Goal: Task Accomplishment & Management: Use online tool/utility

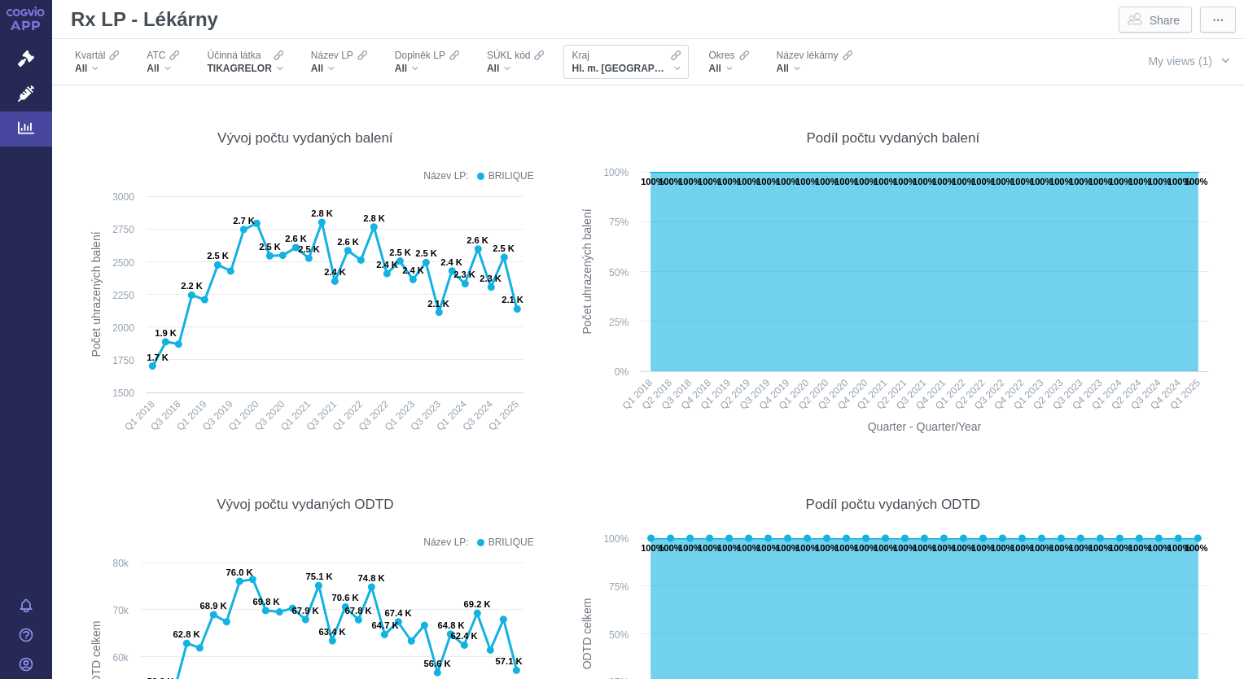
click at [630, 70] on div "Hl. m. [GEOGRAPHIC_DATA]" at bounding box center [625, 68] width 109 height 13
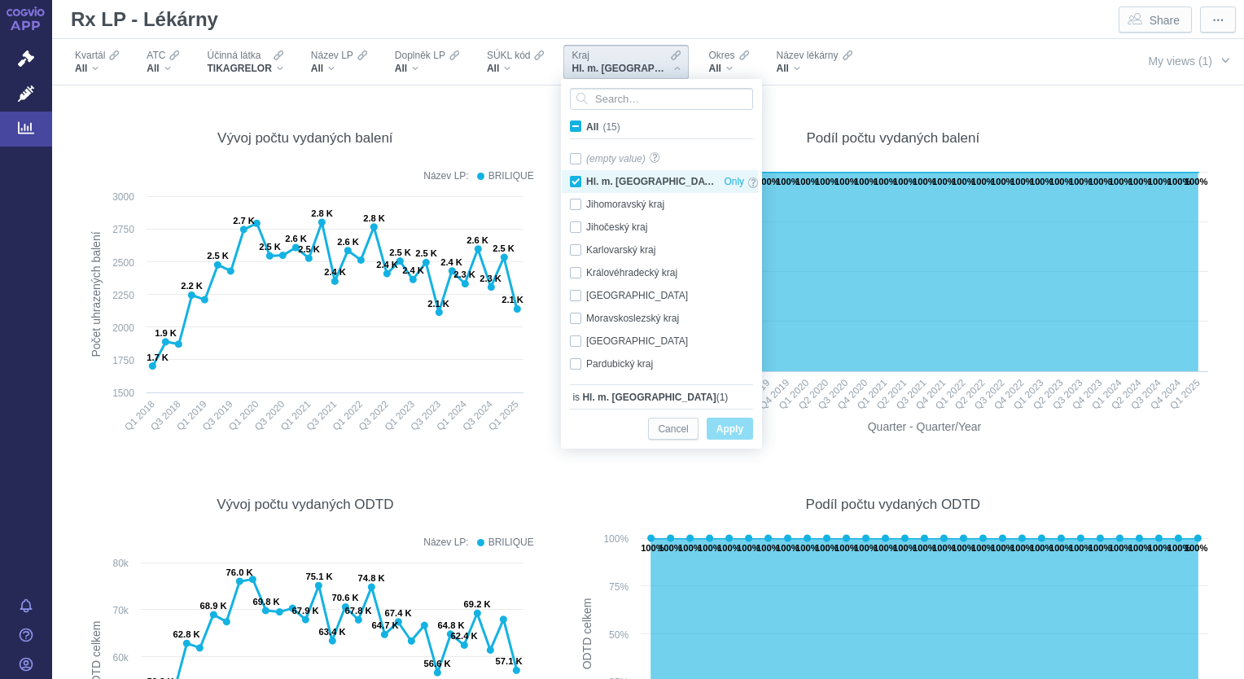
click at [579, 182] on div "Hl. m. [GEOGRAPHIC_DATA] Only" at bounding box center [664, 181] width 204 height 23
checkbox input "false"
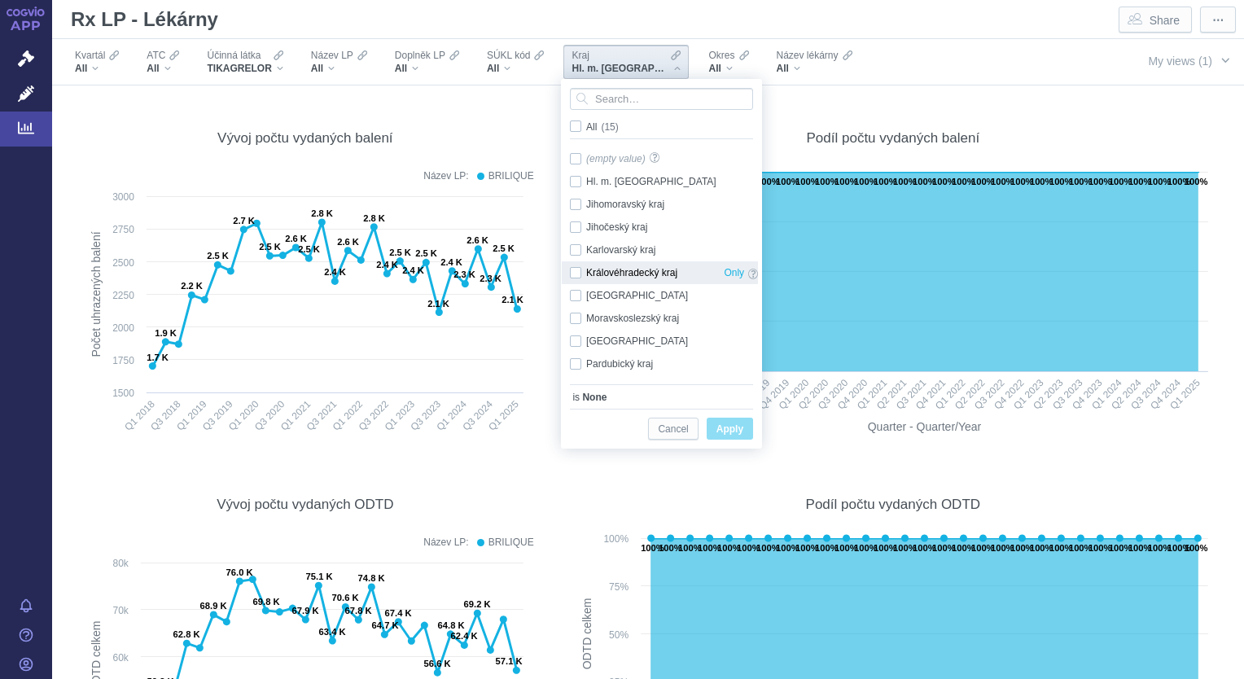
click at [573, 269] on div "Královéhradecký kraj Only" at bounding box center [664, 272] width 204 height 23
checkbox input "true"
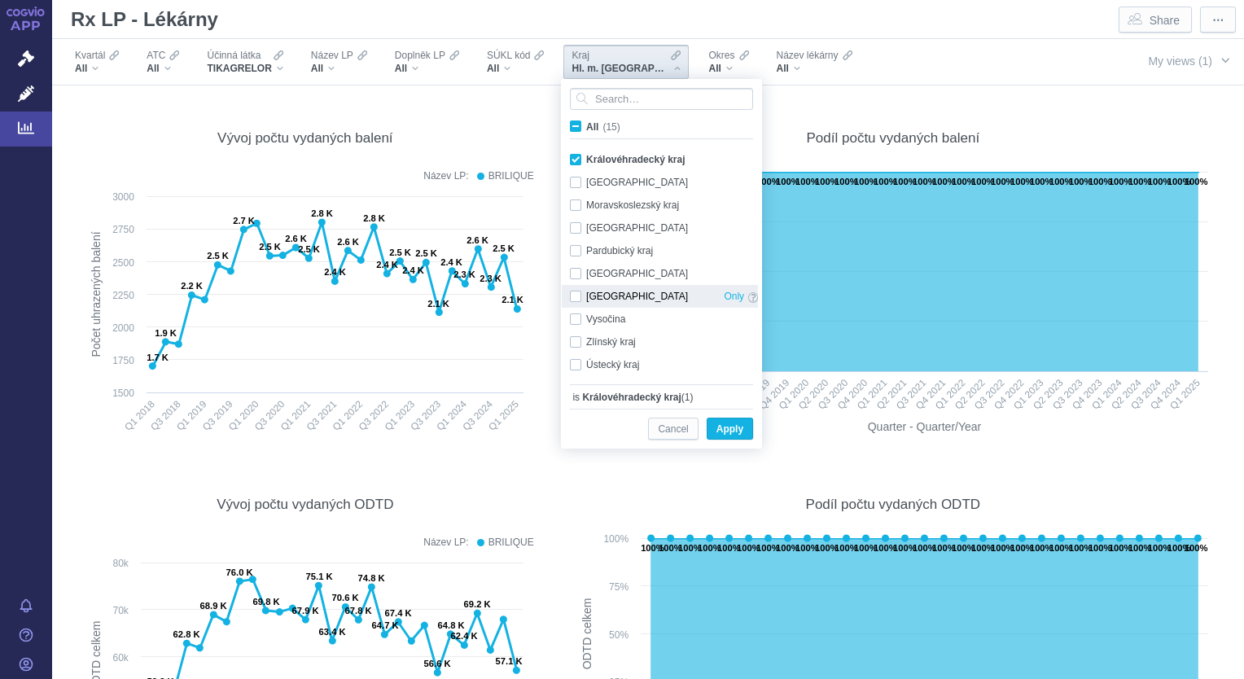
scroll to position [114, 0]
click at [580, 252] on div "Pardubický kraj Only" at bounding box center [664, 249] width 204 height 23
checkbox input "true"
click at [732, 431] on span "Apply" at bounding box center [729, 429] width 27 height 20
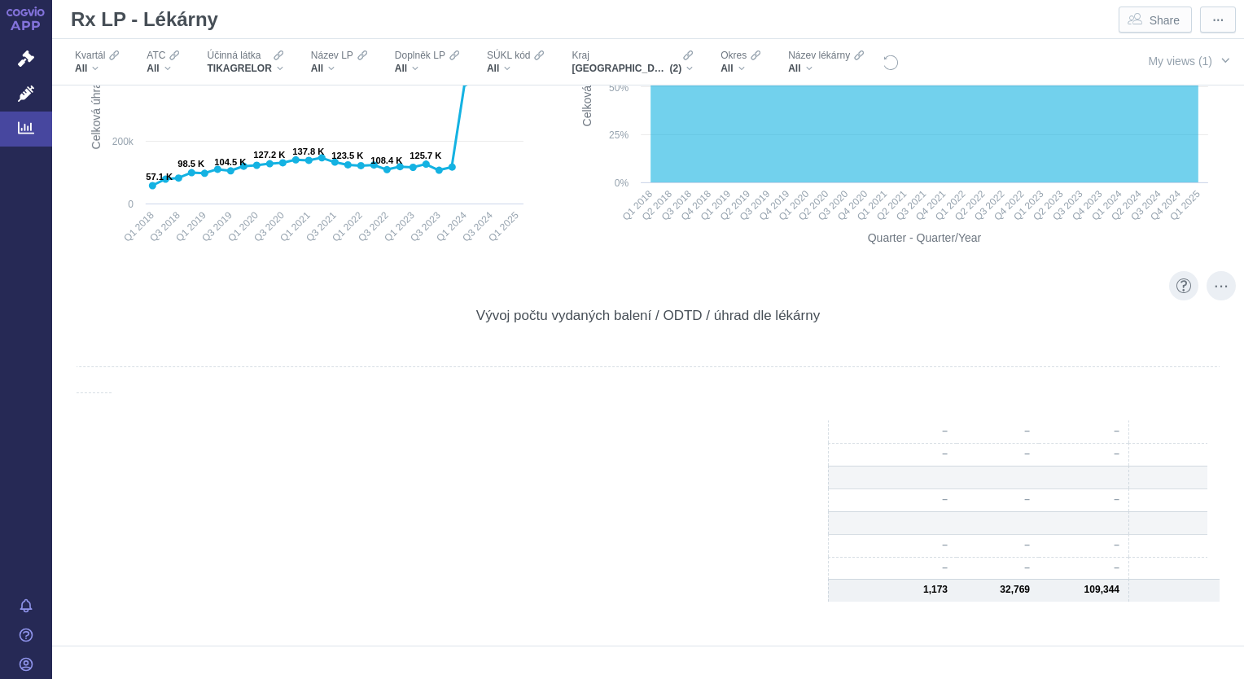
scroll to position [0, 0]
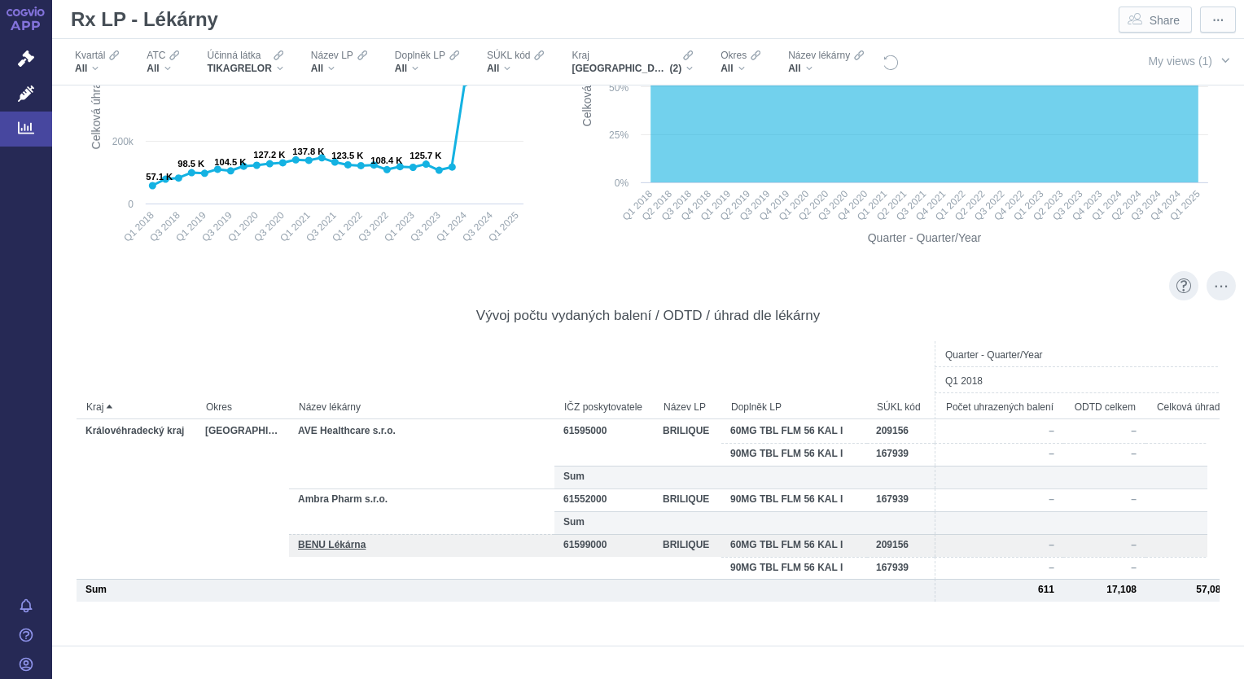
click at [355, 550] on div "BENU Lékárna" at bounding box center [421, 545] width 265 height 23
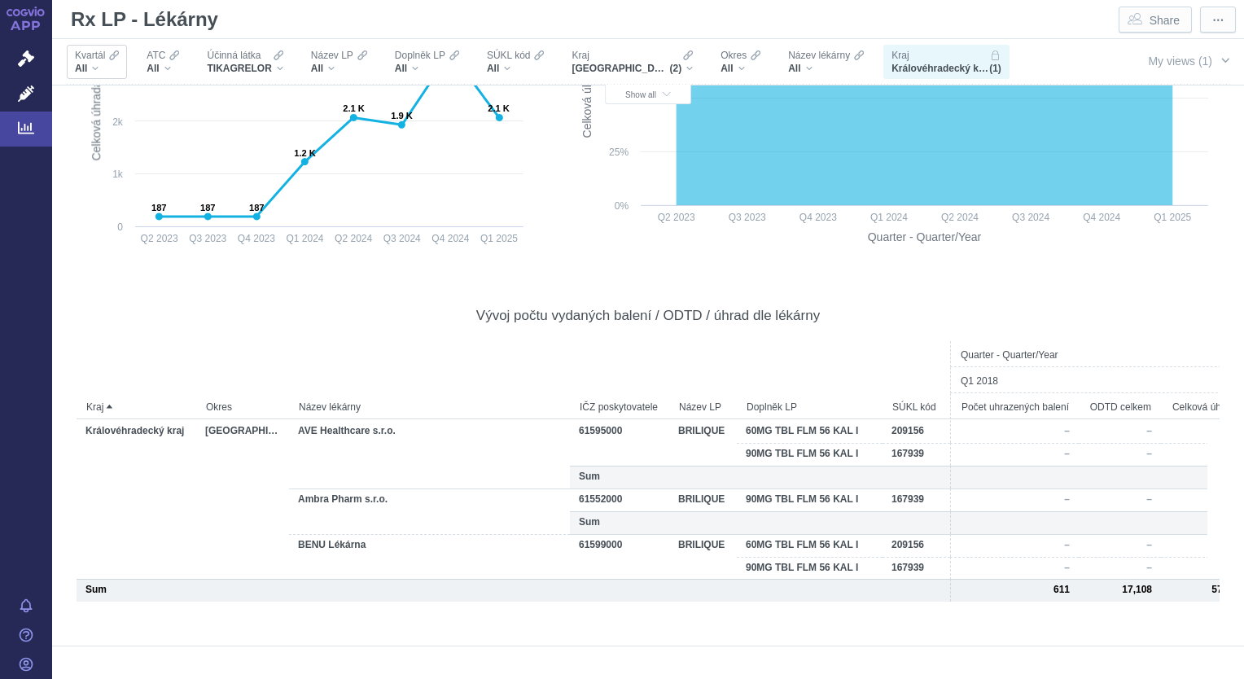
click at [96, 70] on div "All" at bounding box center [97, 68] width 44 height 13
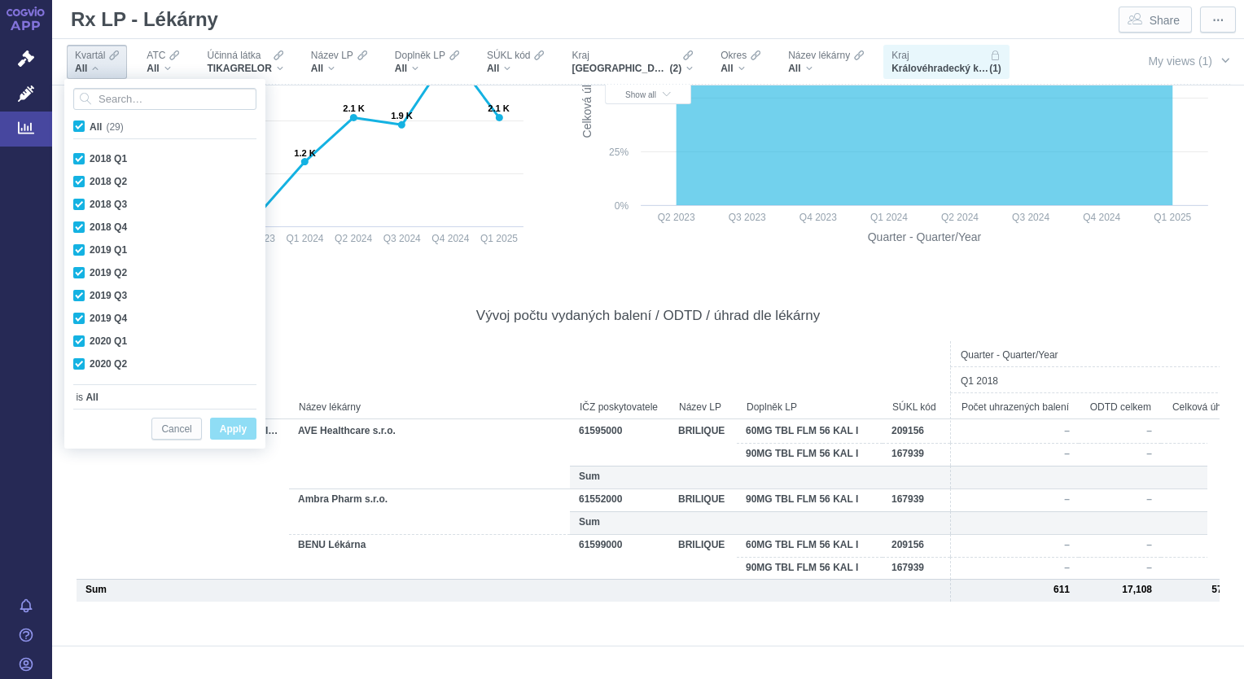
click at [90, 128] on span "All (29)" at bounding box center [107, 126] width 34 height 11
click at [90, 128] on input "All (29)" at bounding box center [95, 123] width 11 height 11
checkbox input "false"
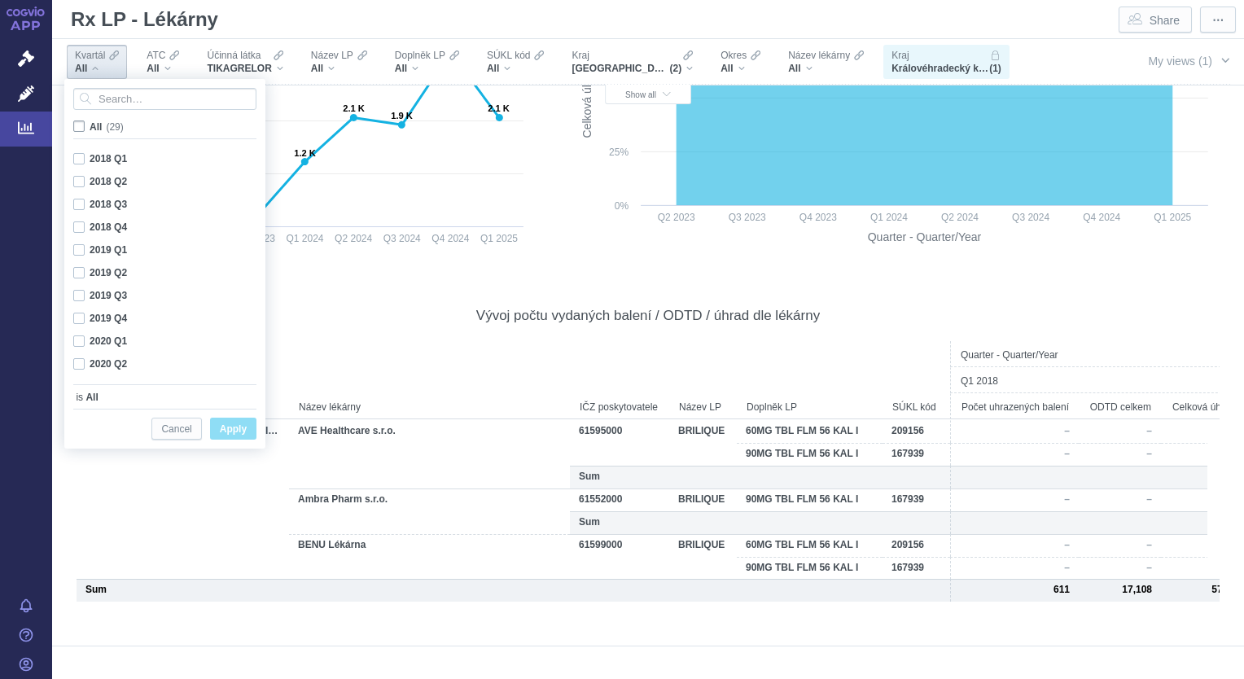
checkbox input "false"
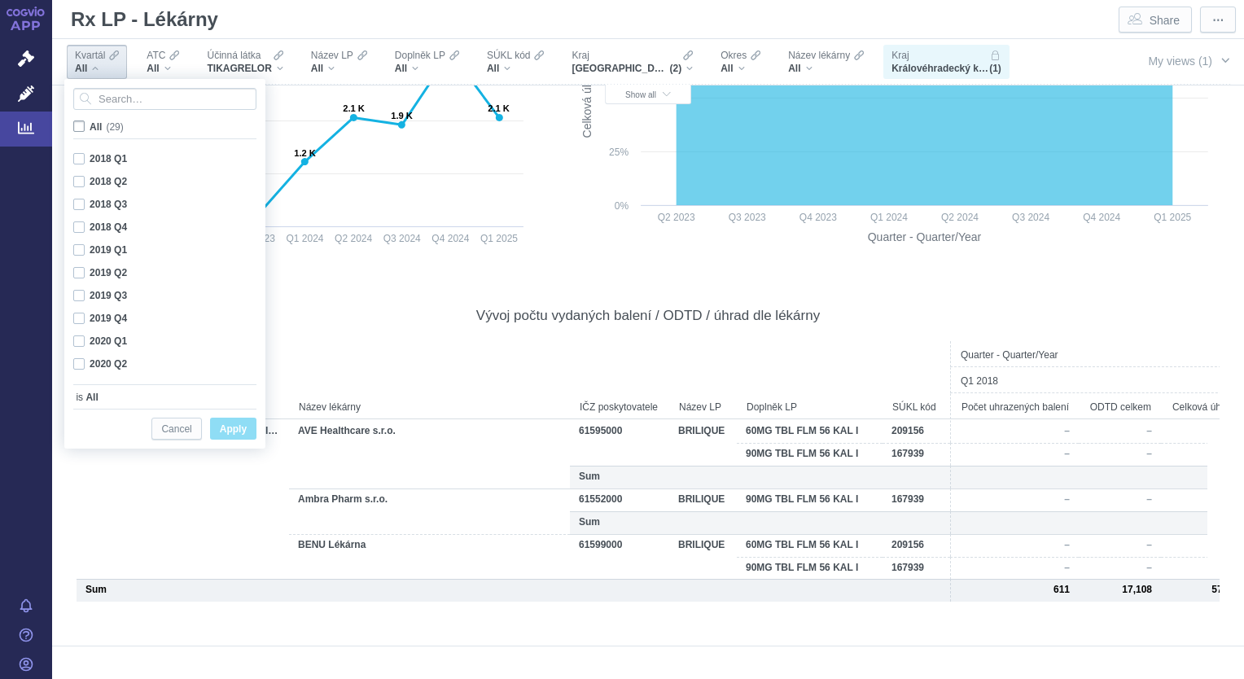
checkbox input "false"
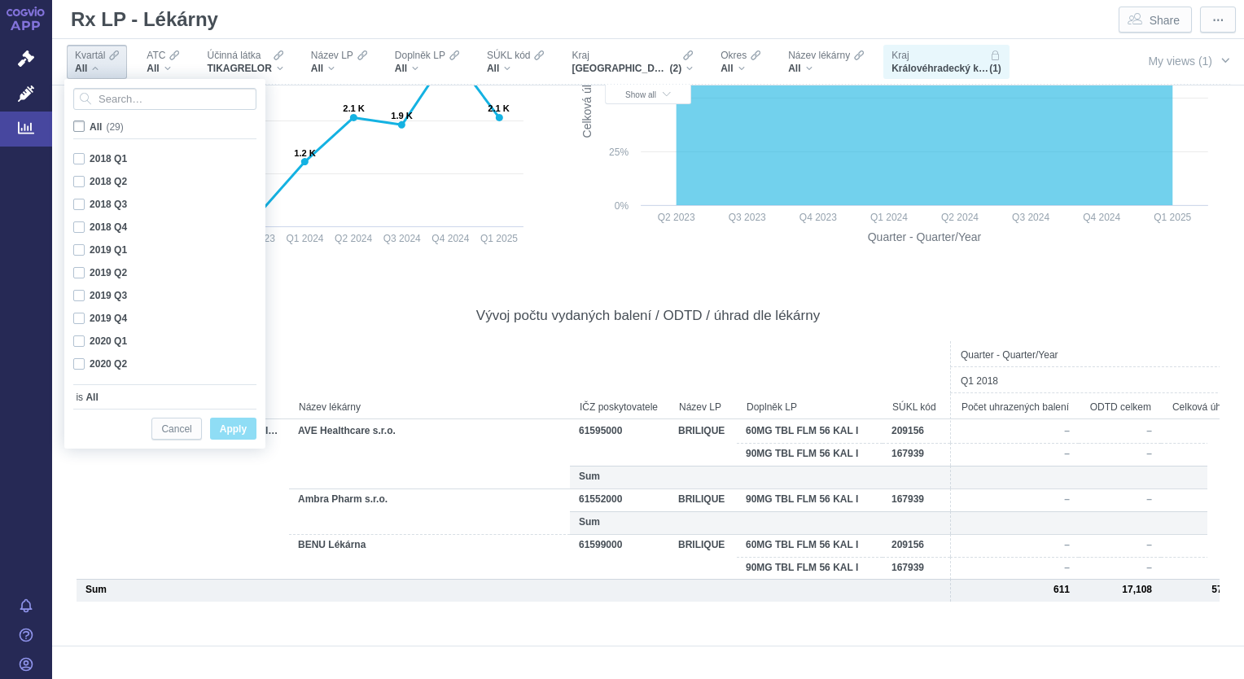
checkbox input "false"
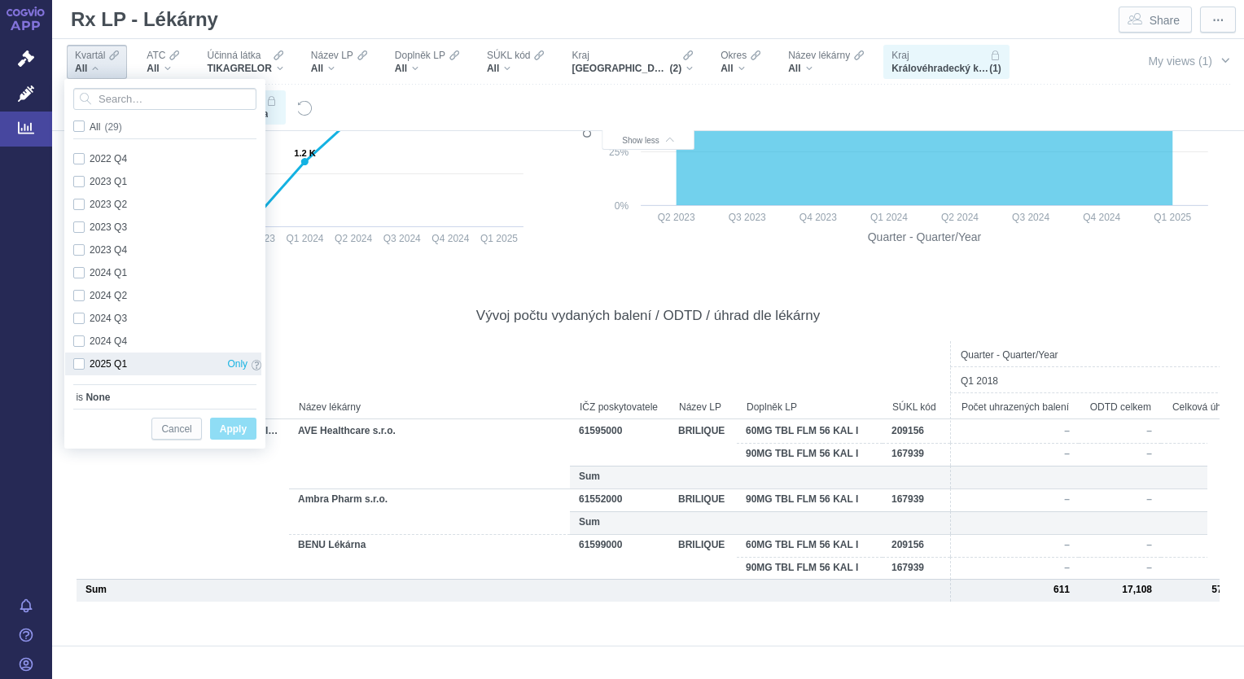
click at [80, 369] on div "2025 Q1 Only" at bounding box center [167, 363] width 204 height 23
checkbox input "true"
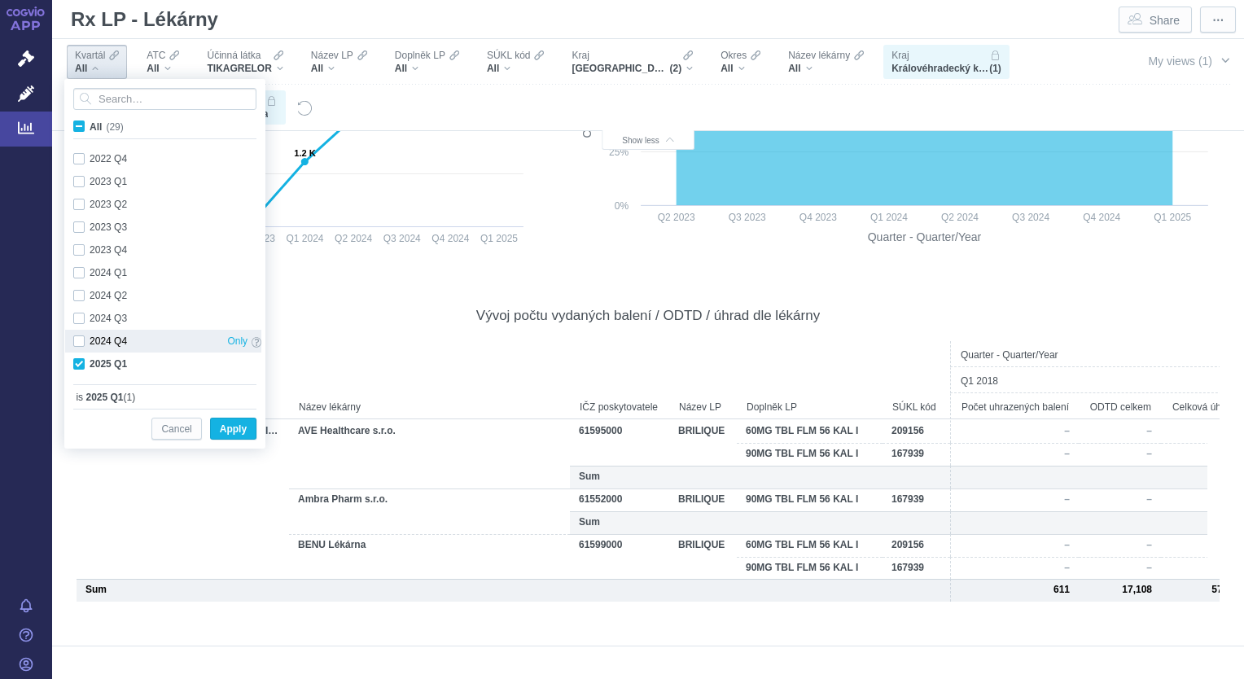
click at [79, 343] on div "2024 Q4 Only" at bounding box center [167, 341] width 204 height 23
checkbox input "true"
click at [79, 321] on div "2024 Q3 Only" at bounding box center [167, 318] width 204 height 23
checkbox input "true"
click at [234, 425] on span "Apply" at bounding box center [233, 429] width 27 height 20
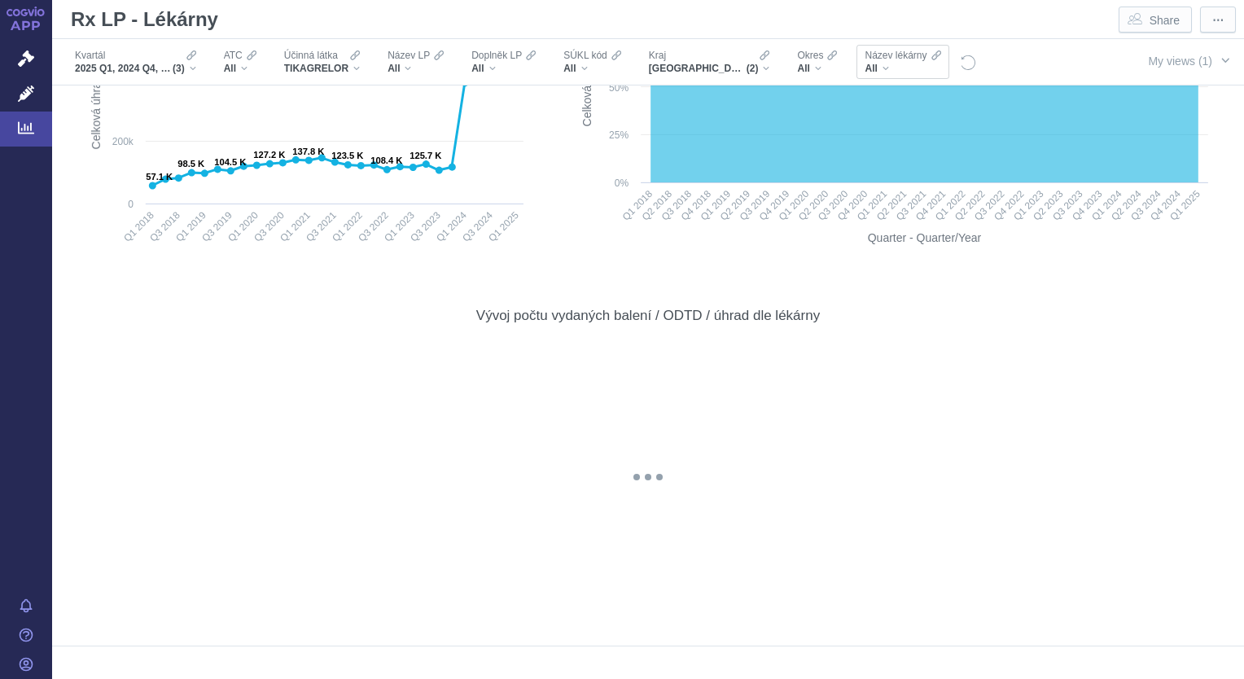
click at [886, 70] on div "All" at bounding box center [902, 68] width 76 height 13
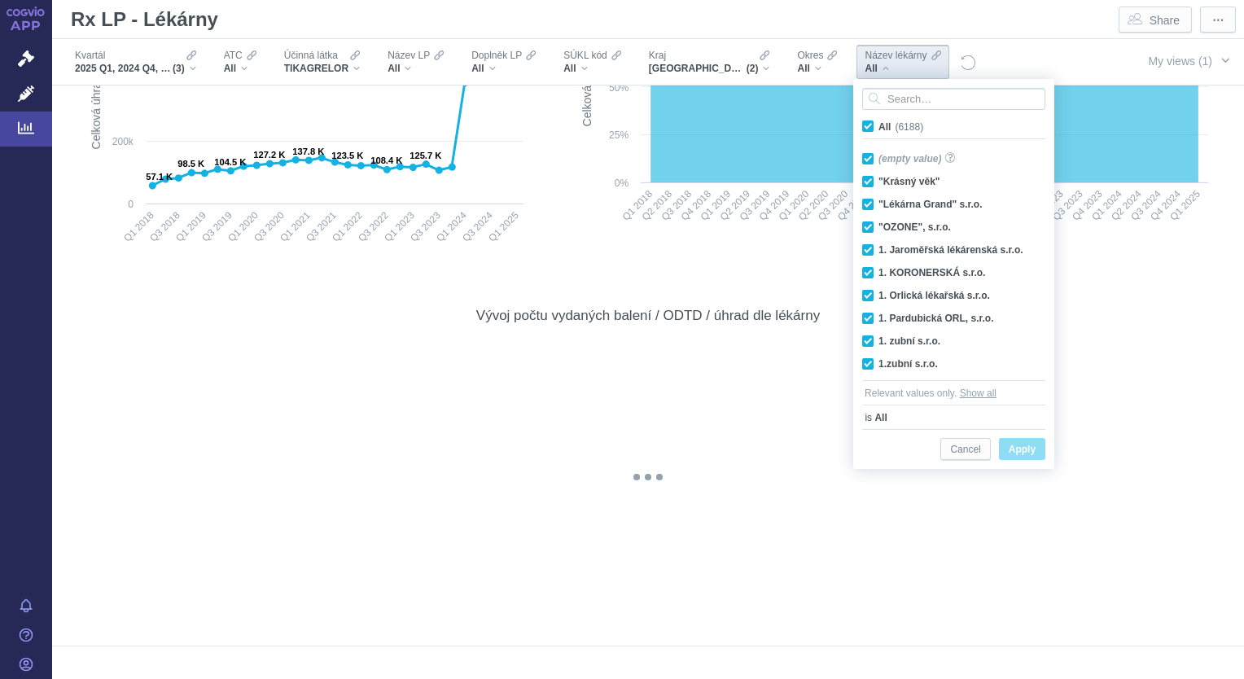
click at [886, 70] on div "All" at bounding box center [902, 68] width 76 height 13
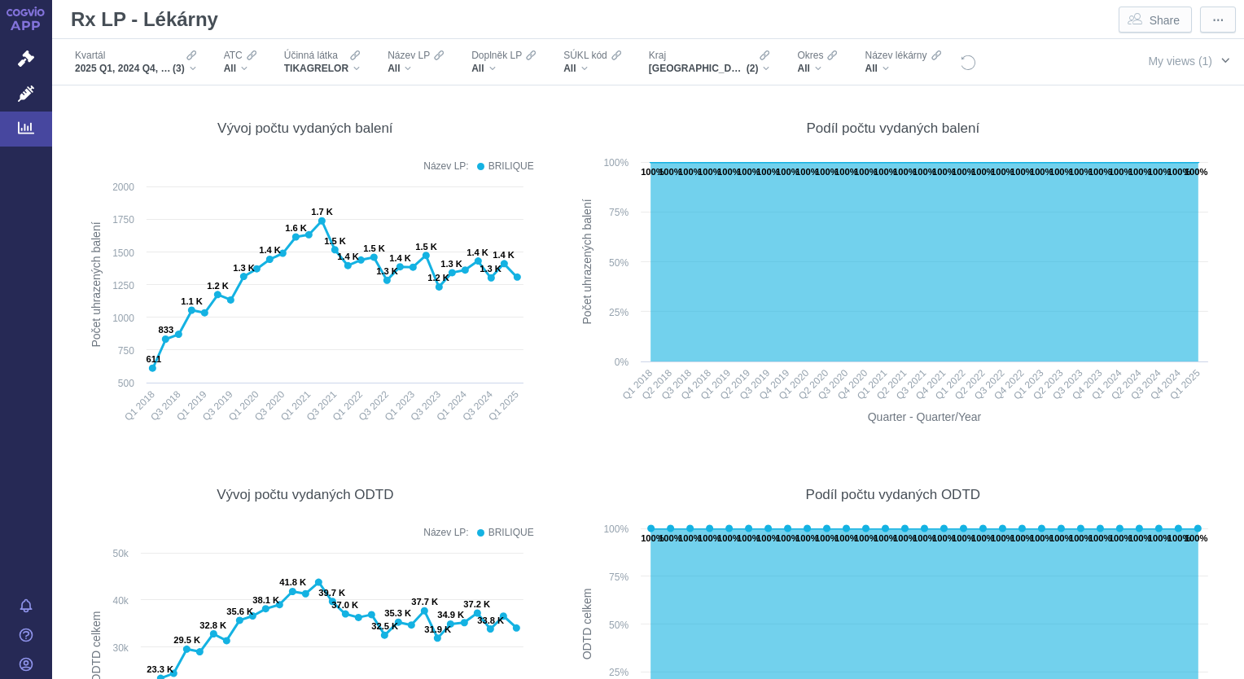
click at [1218, 60] on span "button" at bounding box center [1224, 60] width 13 height 13
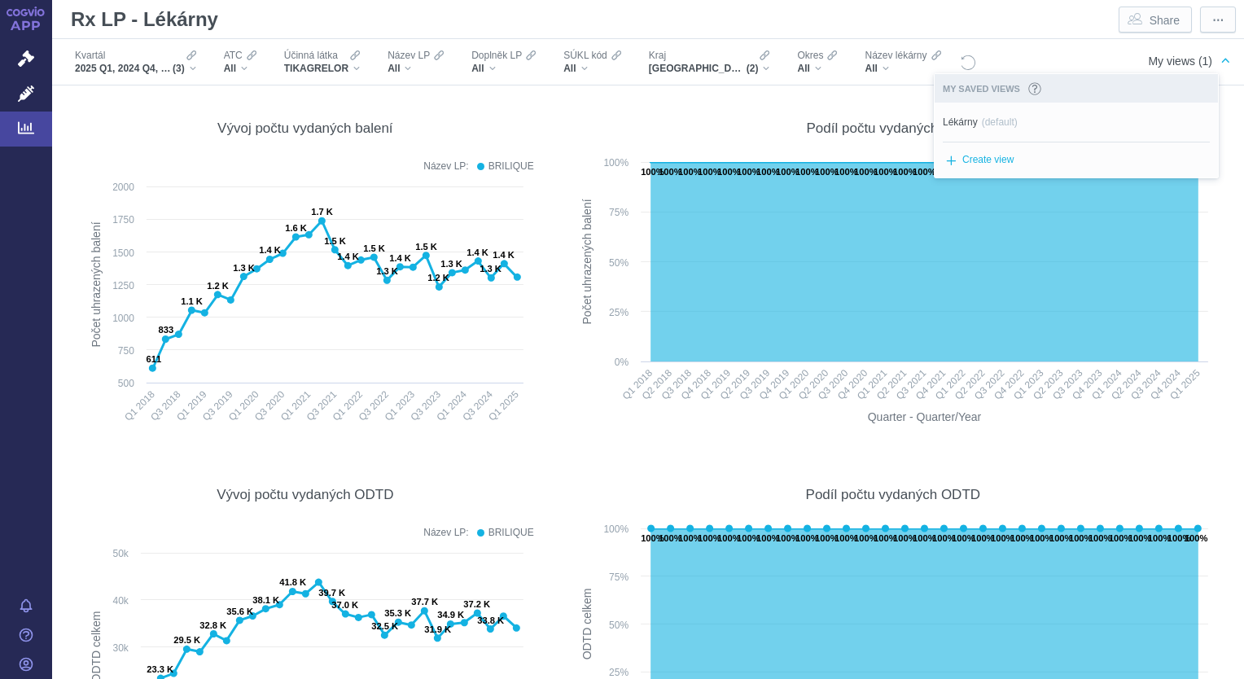
click at [1218, 60] on span "button" at bounding box center [1224, 60] width 13 height 13
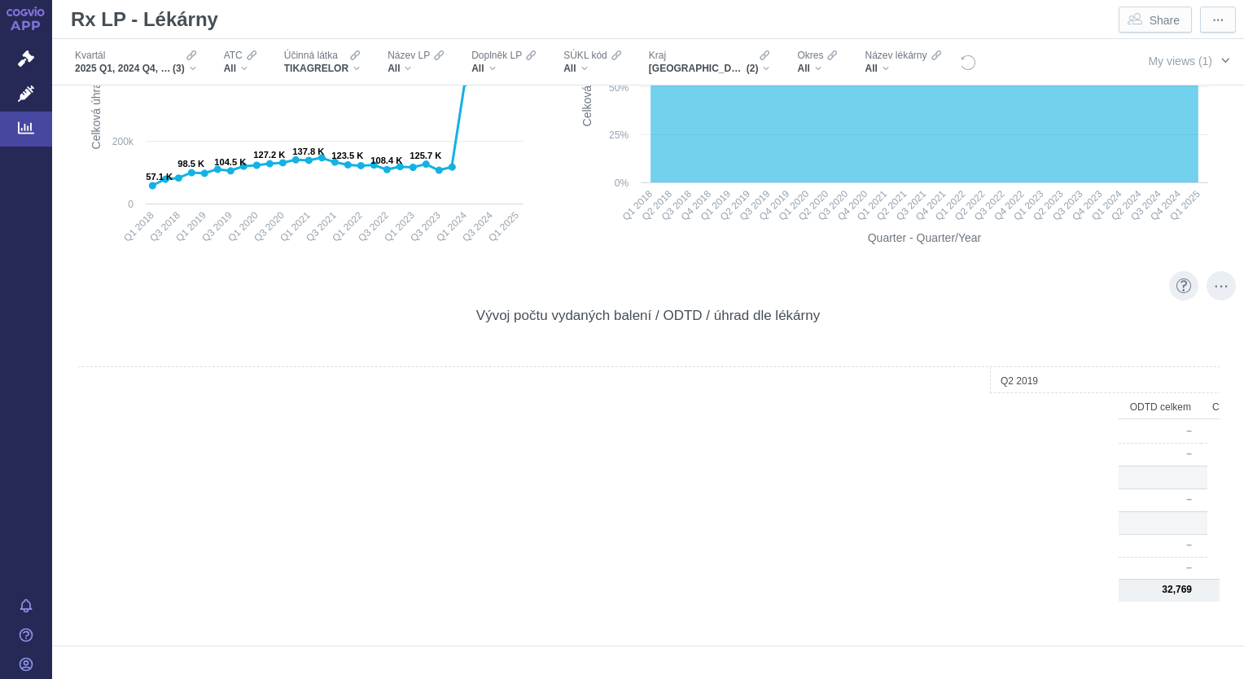
scroll to position [0, 3158]
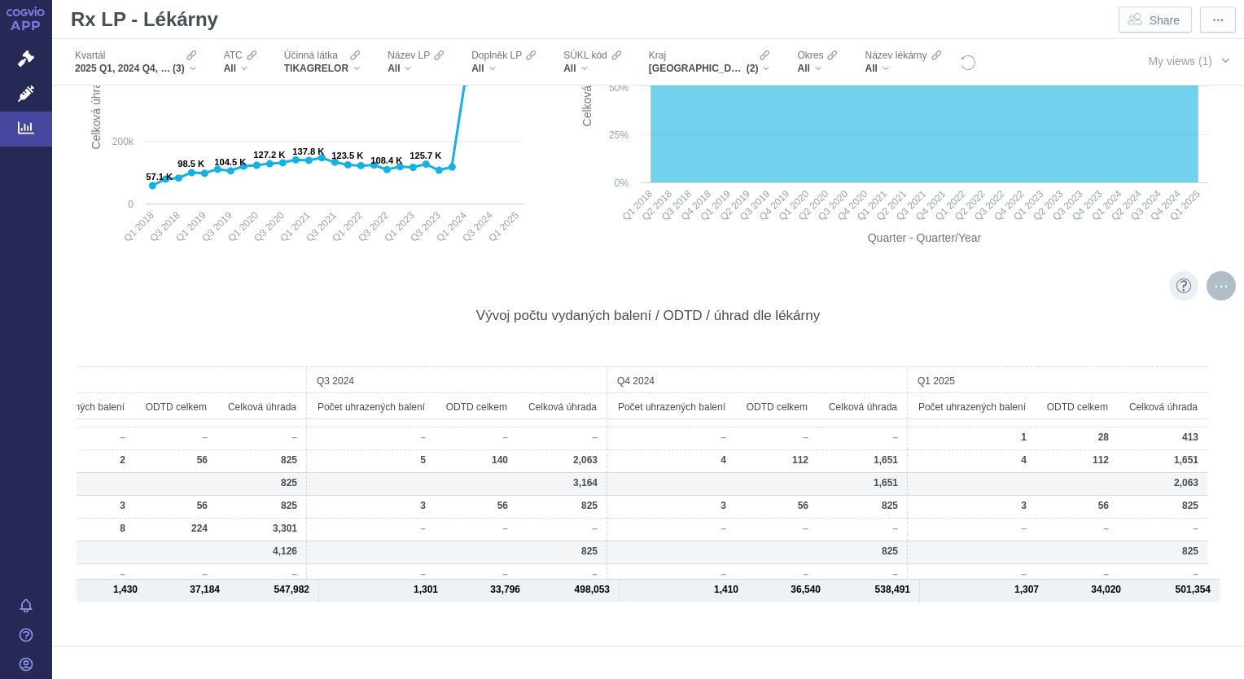
click at [1206, 284] on div "More actions" at bounding box center [1220, 285] width 29 height 29
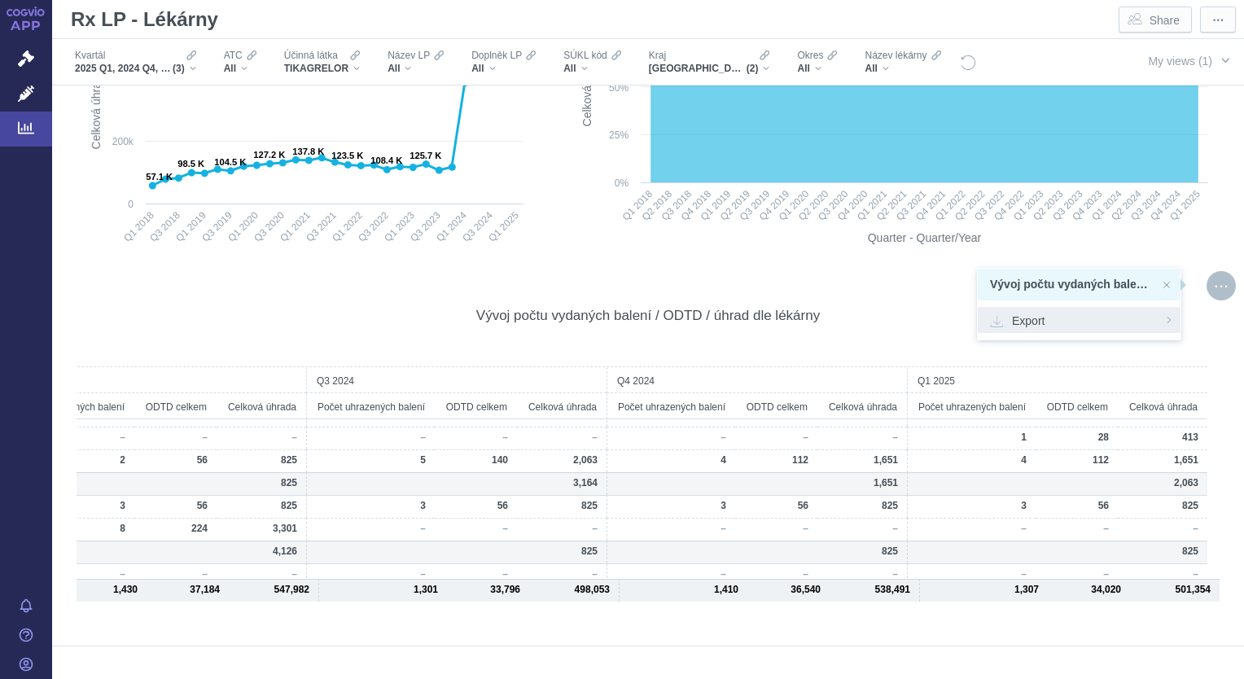
click at [1069, 320] on span "Export" at bounding box center [1079, 320] width 178 height 16
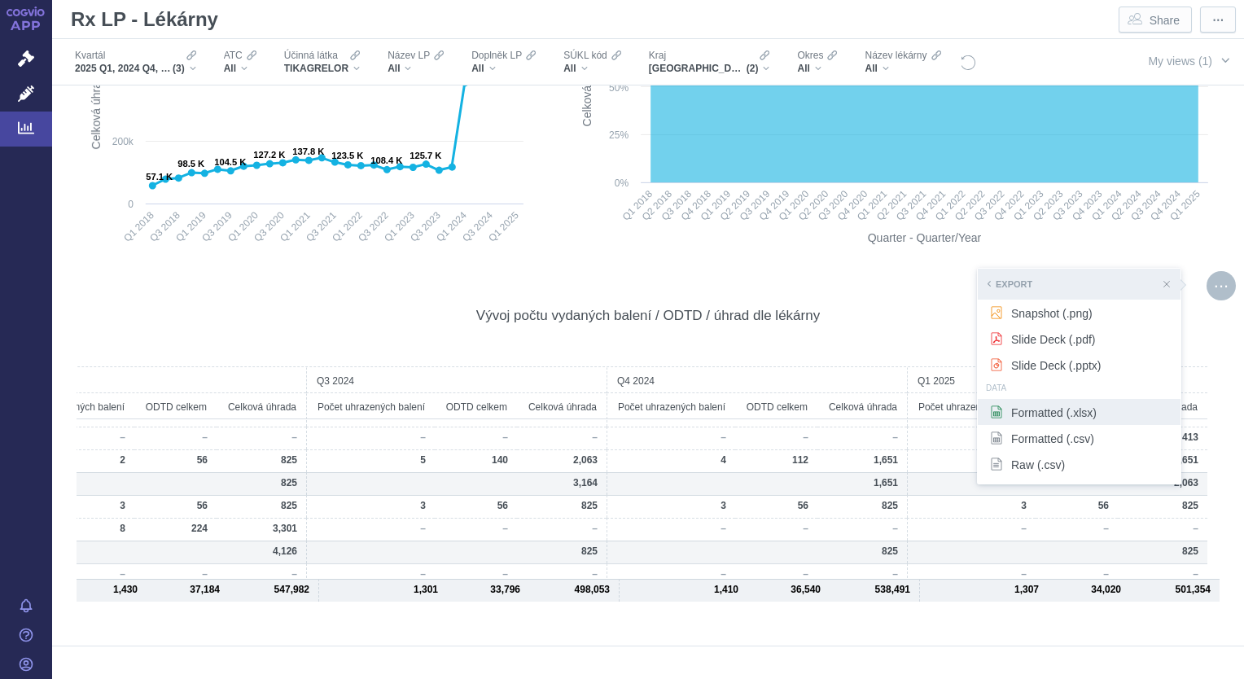
click at [1033, 416] on span "Formatted (.xlsx)" at bounding box center [1079, 412] width 178 height 16
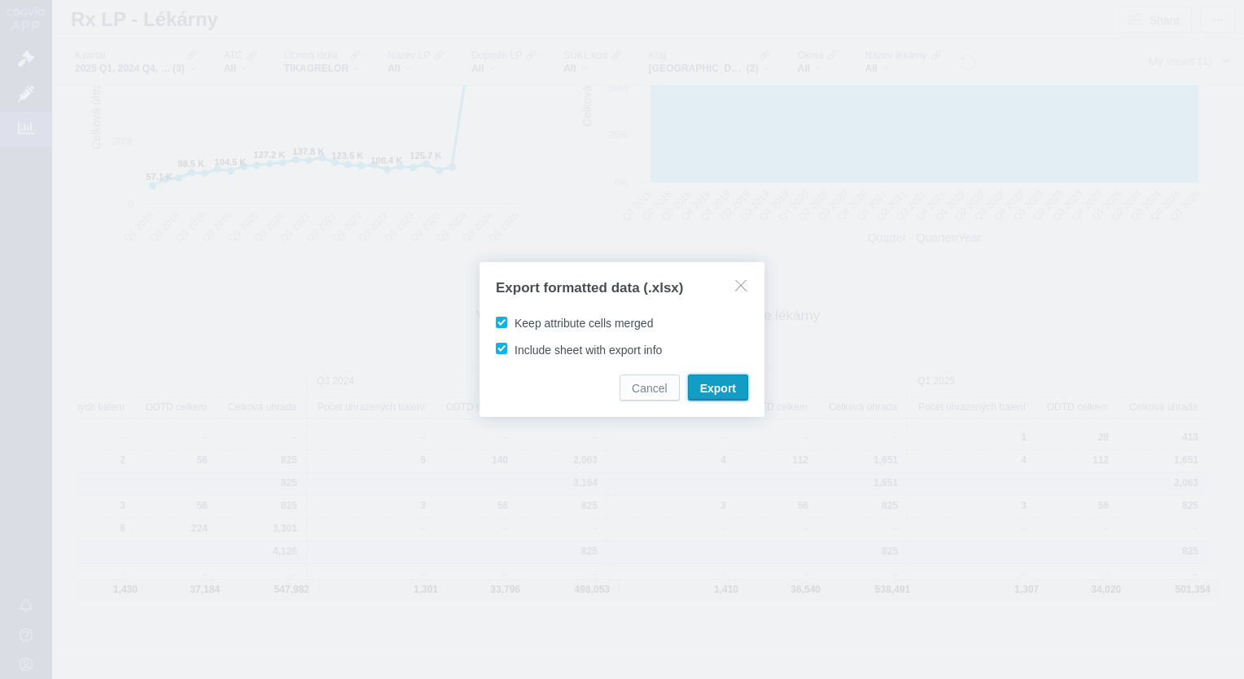
click at [702, 386] on span "Export" at bounding box center [718, 388] width 36 height 16
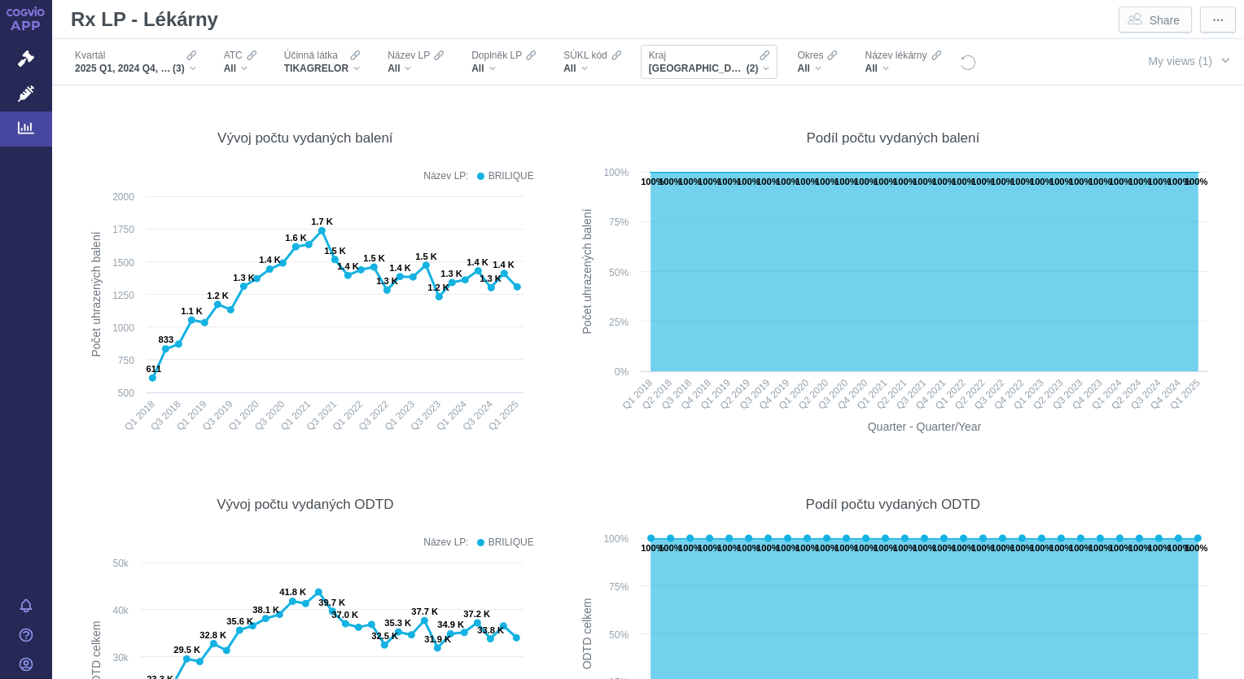
click at [762, 69] on div "[GEOGRAPHIC_DATA], [GEOGRAPHIC_DATA] (2)" at bounding box center [709, 68] width 121 height 13
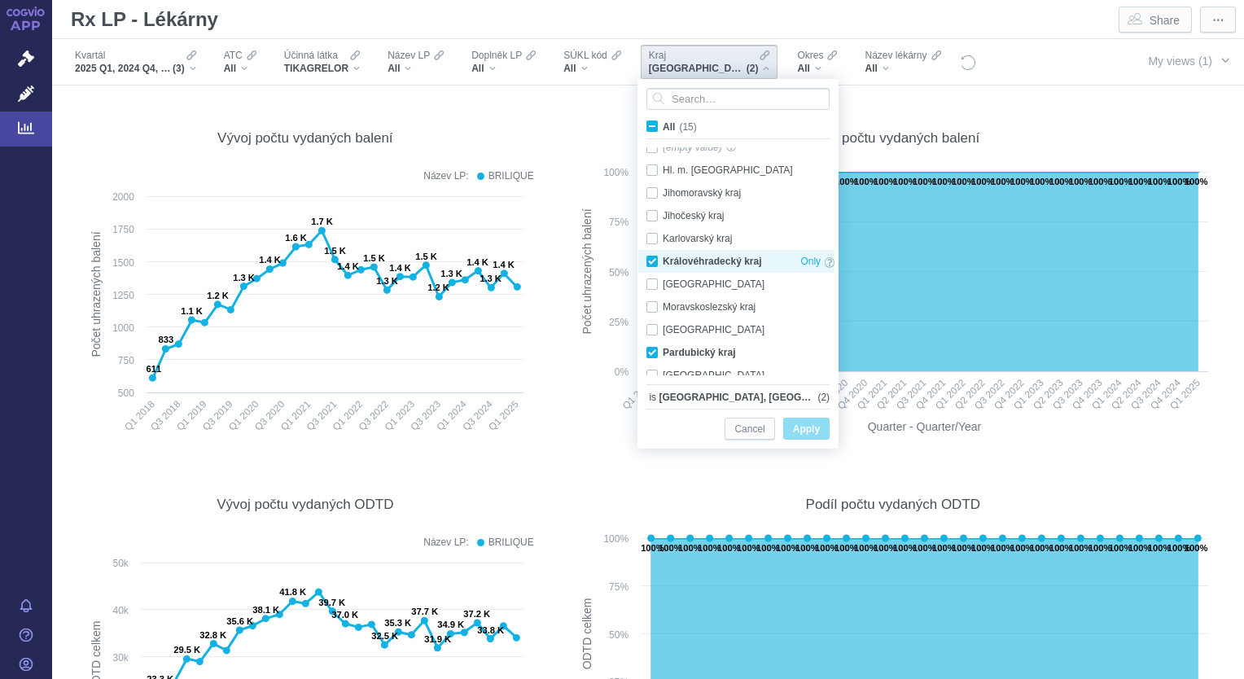
click at [651, 268] on div "Královéhradecký kraj Only" at bounding box center [740, 261] width 204 height 23
checkbox input "false"
click at [822, 426] on button "Apply" at bounding box center [806, 429] width 46 height 22
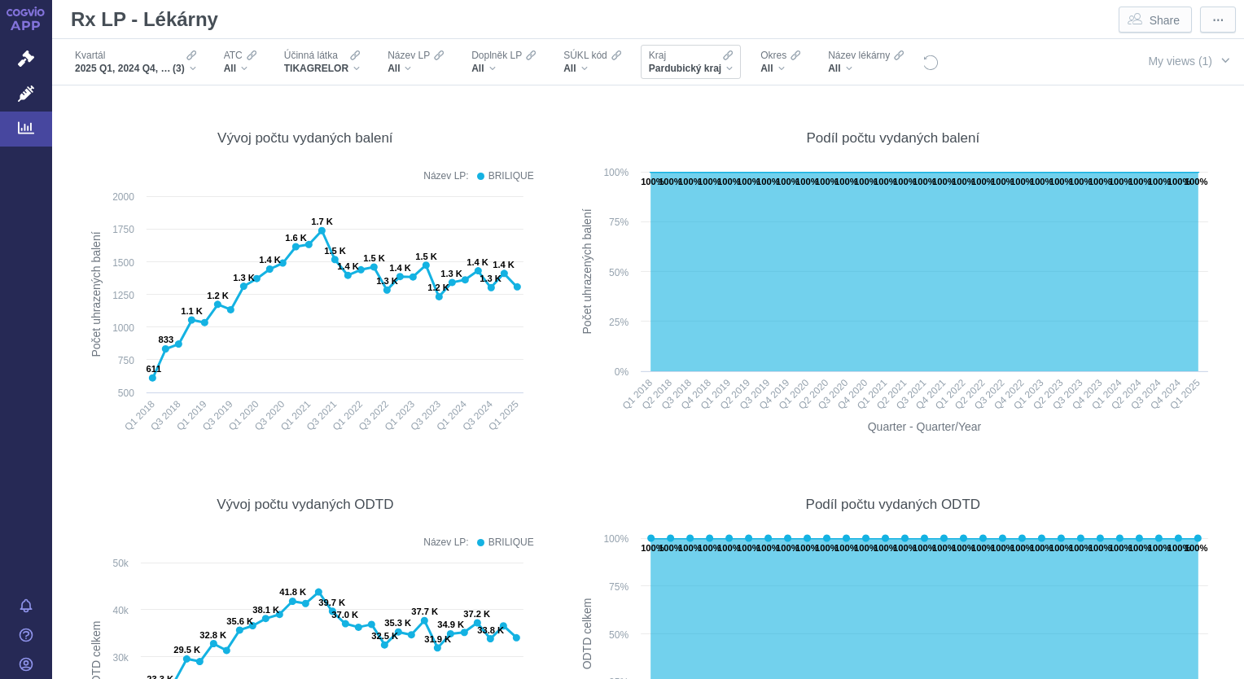
click at [725, 63] on div "Pardubický kraj" at bounding box center [691, 68] width 84 height 13
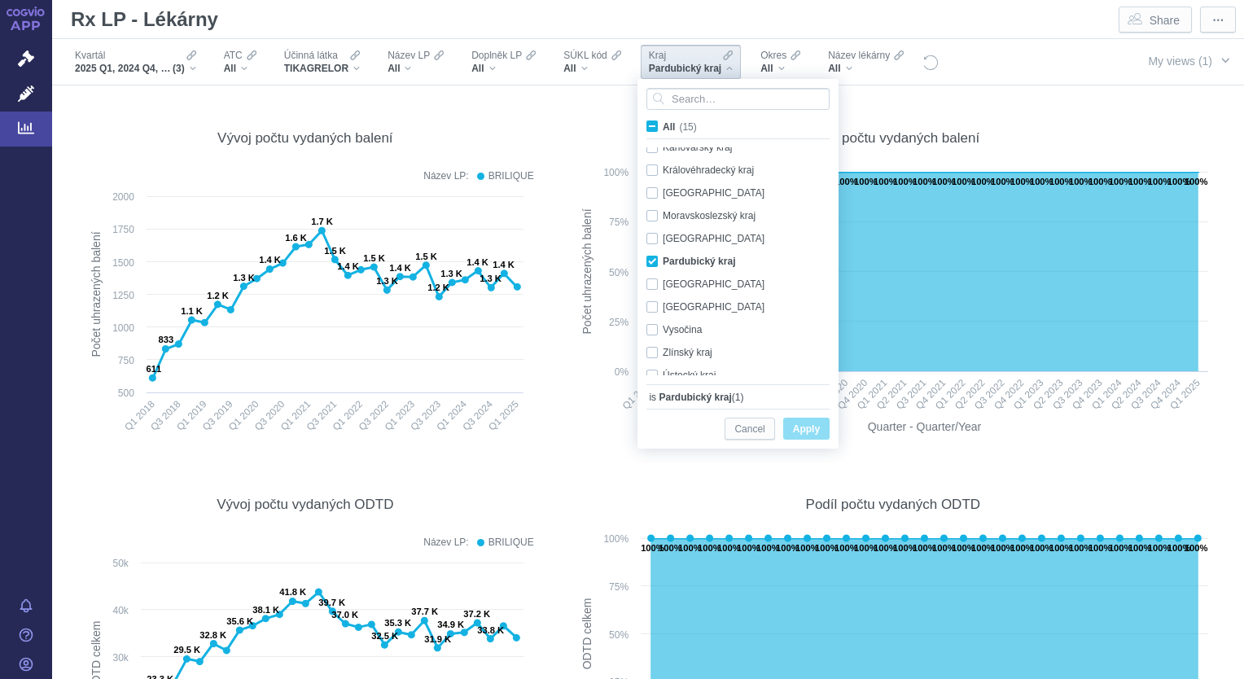
click at [807, 431] on span "Apply" at bounding box center [806, 429] width 27 height 20
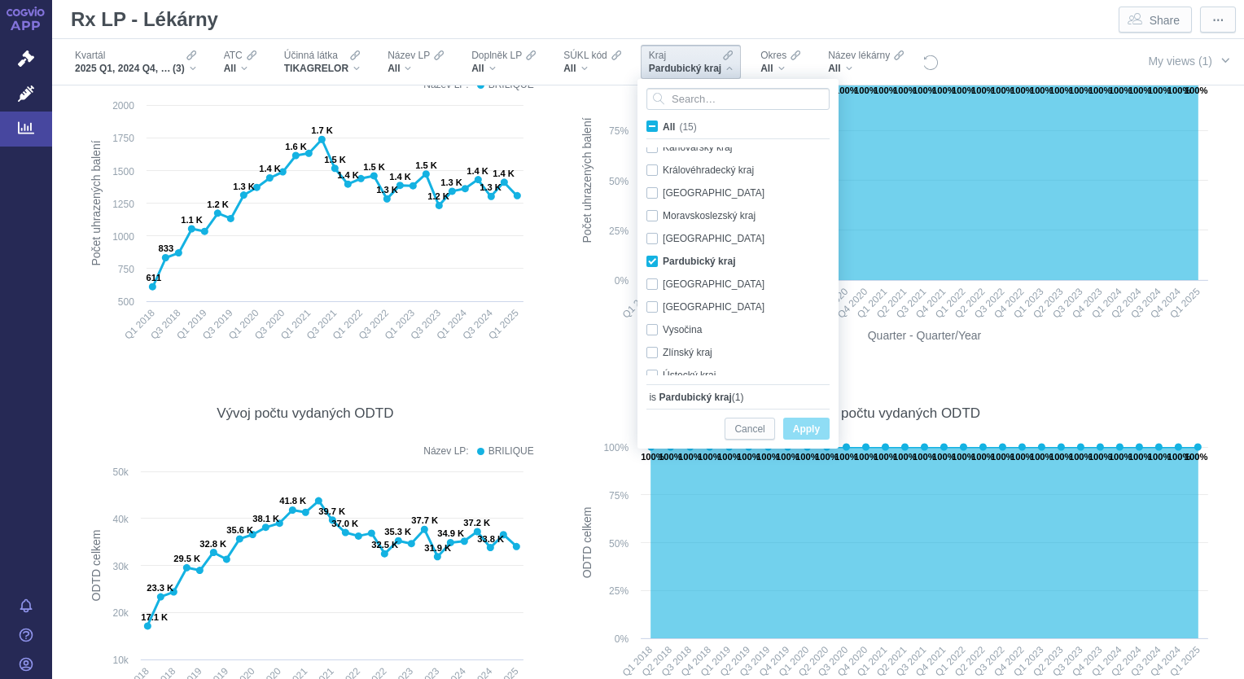
scroll to position [29, 0]
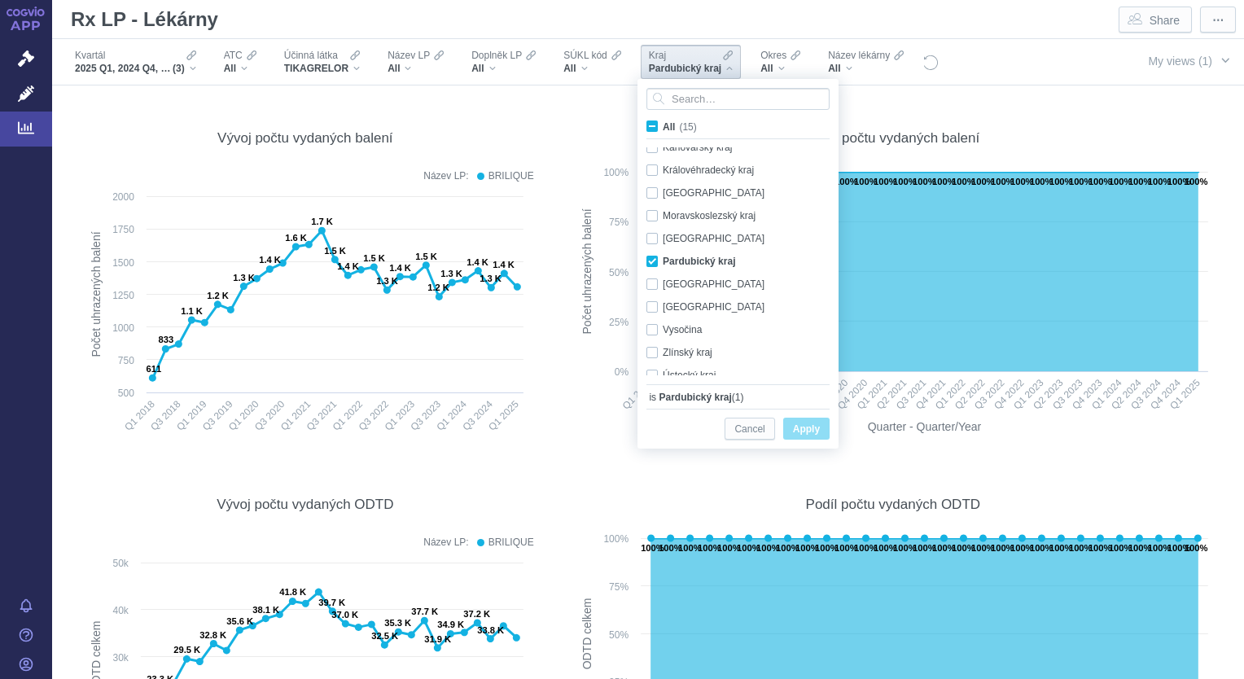
click at [1050, 81] on div "Filters" at bounding box center [1024, 61] width 170 height 45
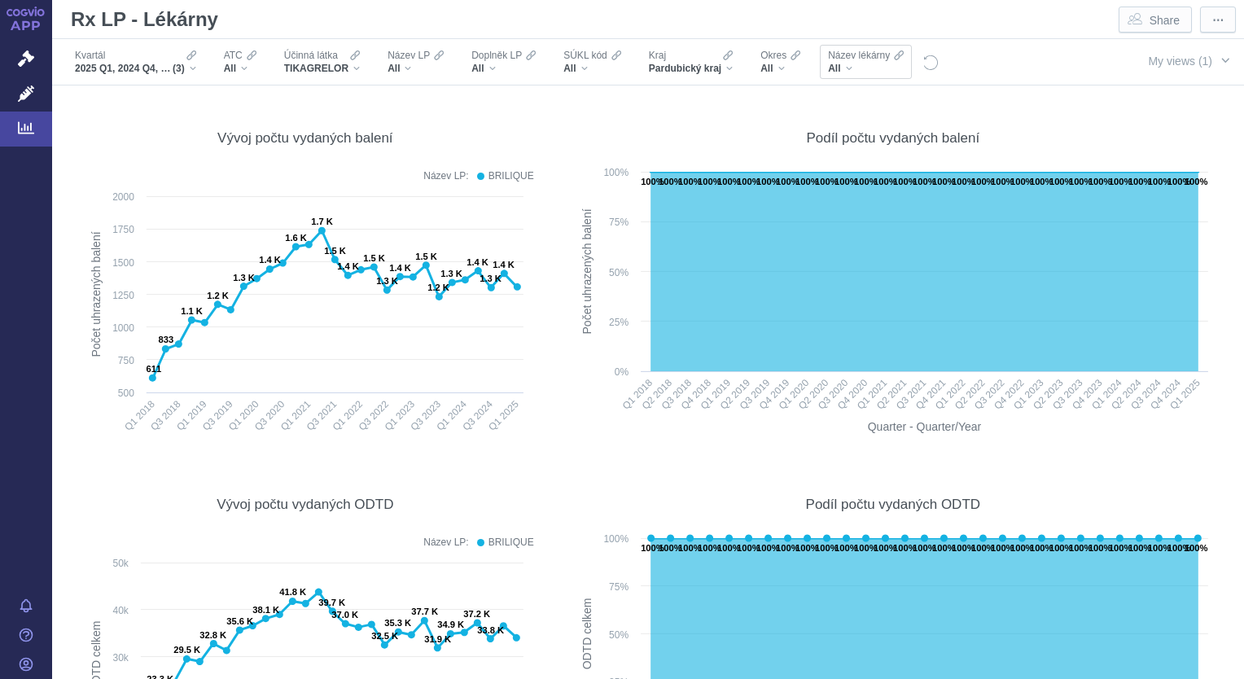
click at [854, 70] on div "All" at bounding box center [866, 68] width 76 height 13
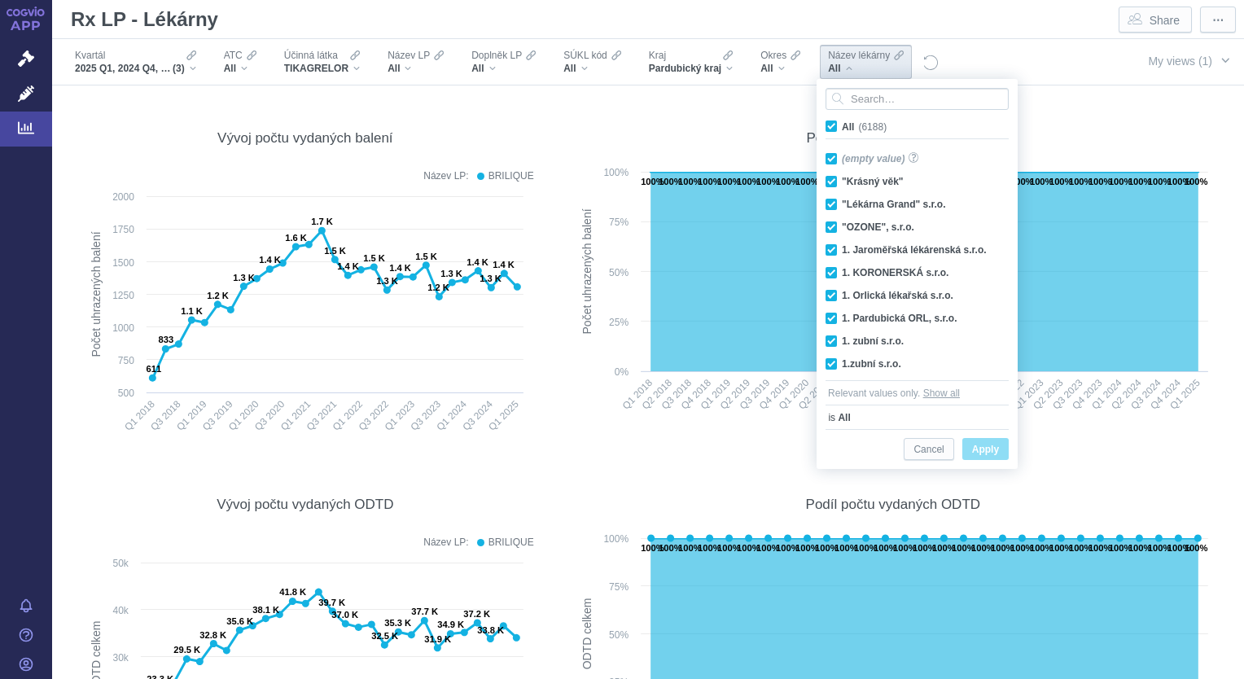
click at [854, 70] on div "All" at bounding box center [866, 68] width 76 height 13
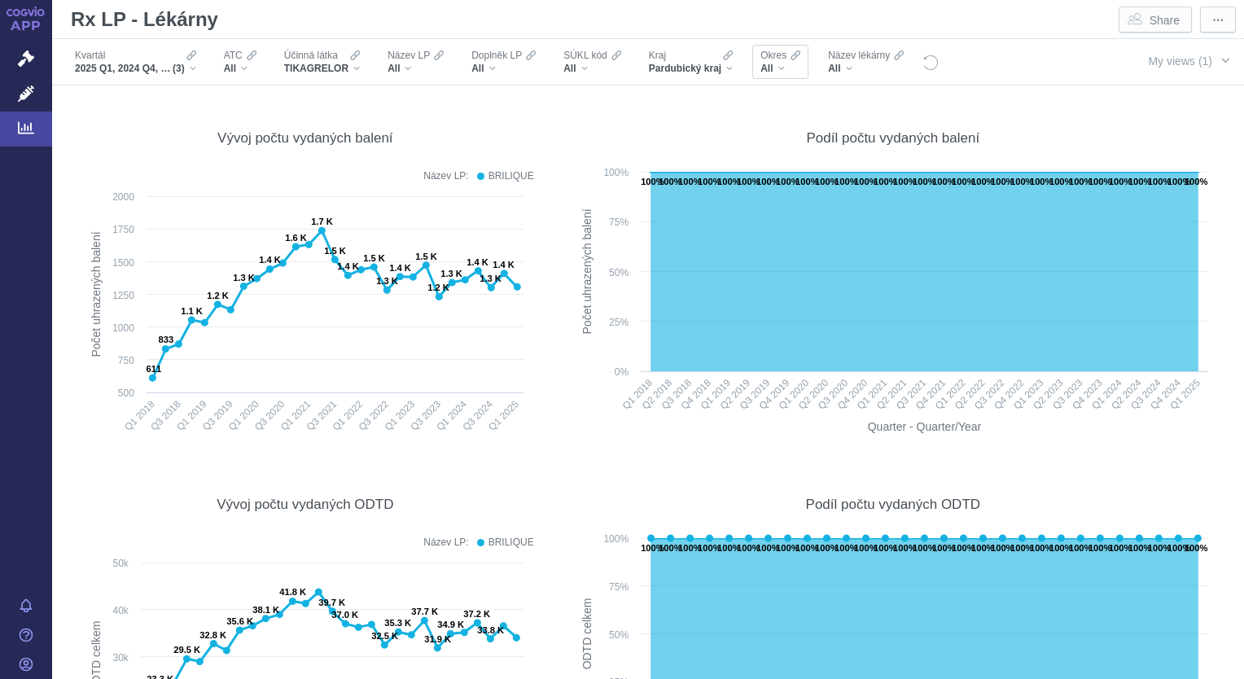
click at [779, 66] on div "All" at bounding box center [780, 68] width 40 height 13
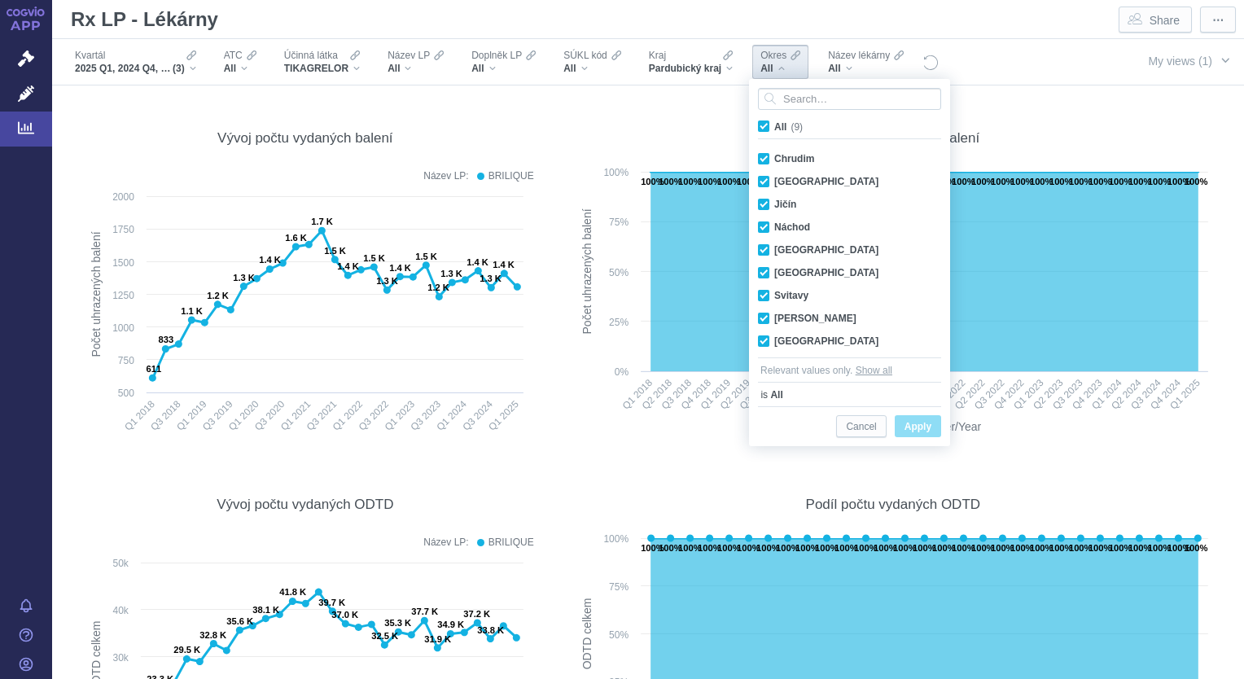
click at [774, 123] on span "All (9)" at bounding box center [788, 126] width 28 height 11
click at [774, 123] on input "All (9)" at bounding box center [779, 123] width 11 height 11
checkbox input "false"
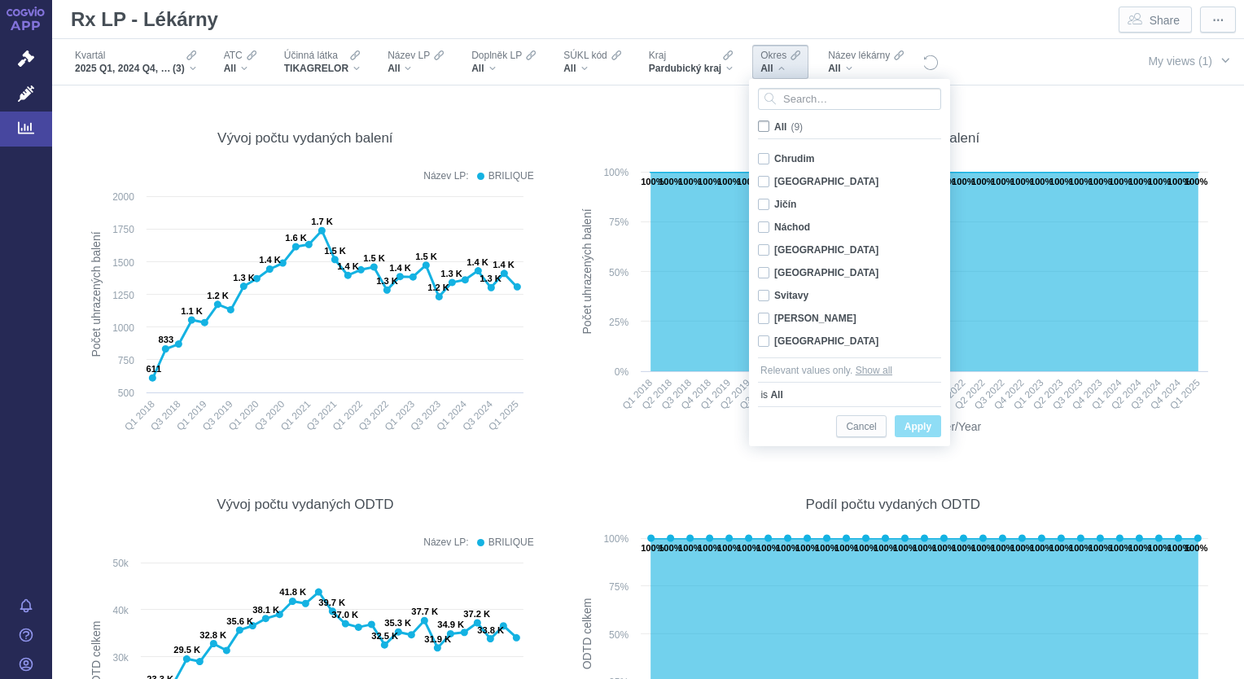
checkbox input "false"
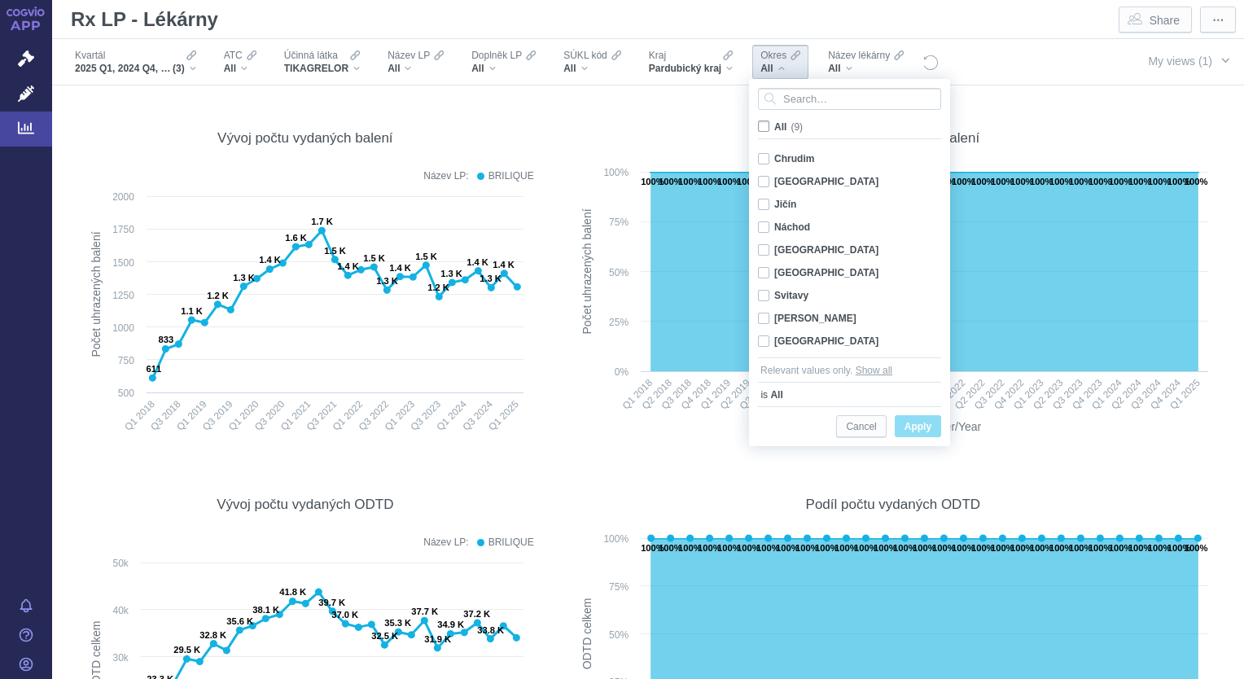
checkbox input "false"
click at [762, 250] on div "Pardubice Only" at bounding box center [849, 249] width 199 height 23
checkbox input "true"
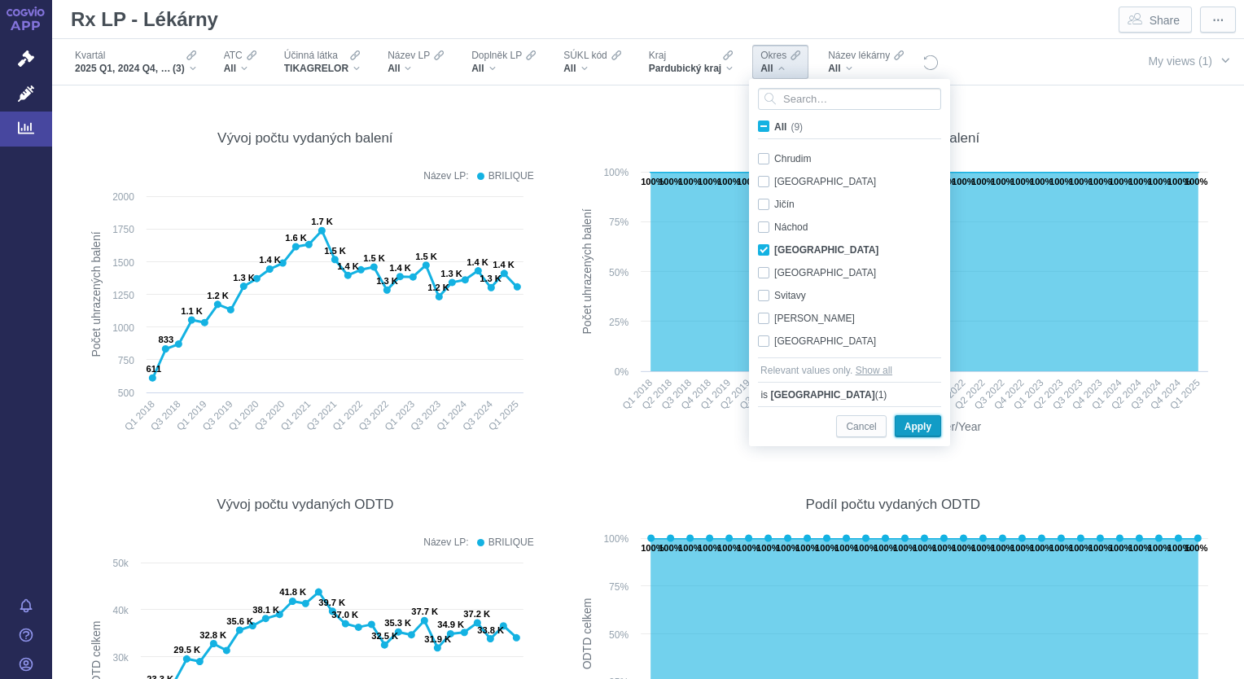
click at [908, 429] on span "Apply" at bounding box center [917, 427] width 27 height 20
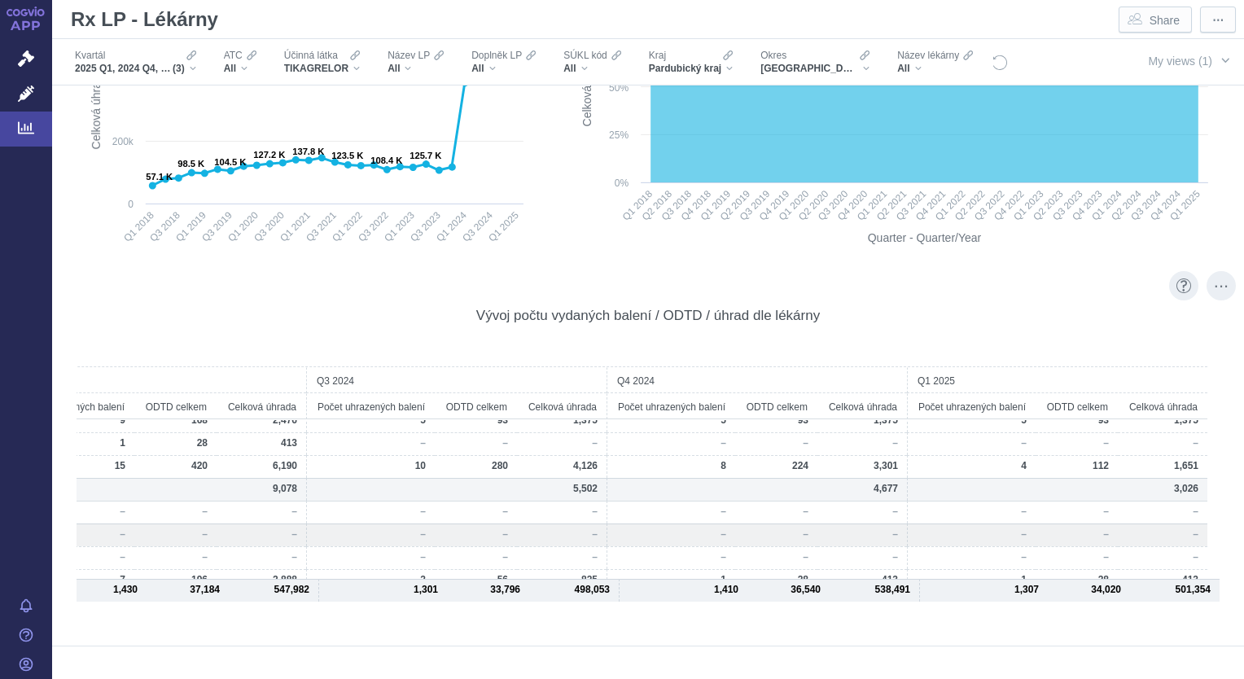
scroll to position [6348, 0]
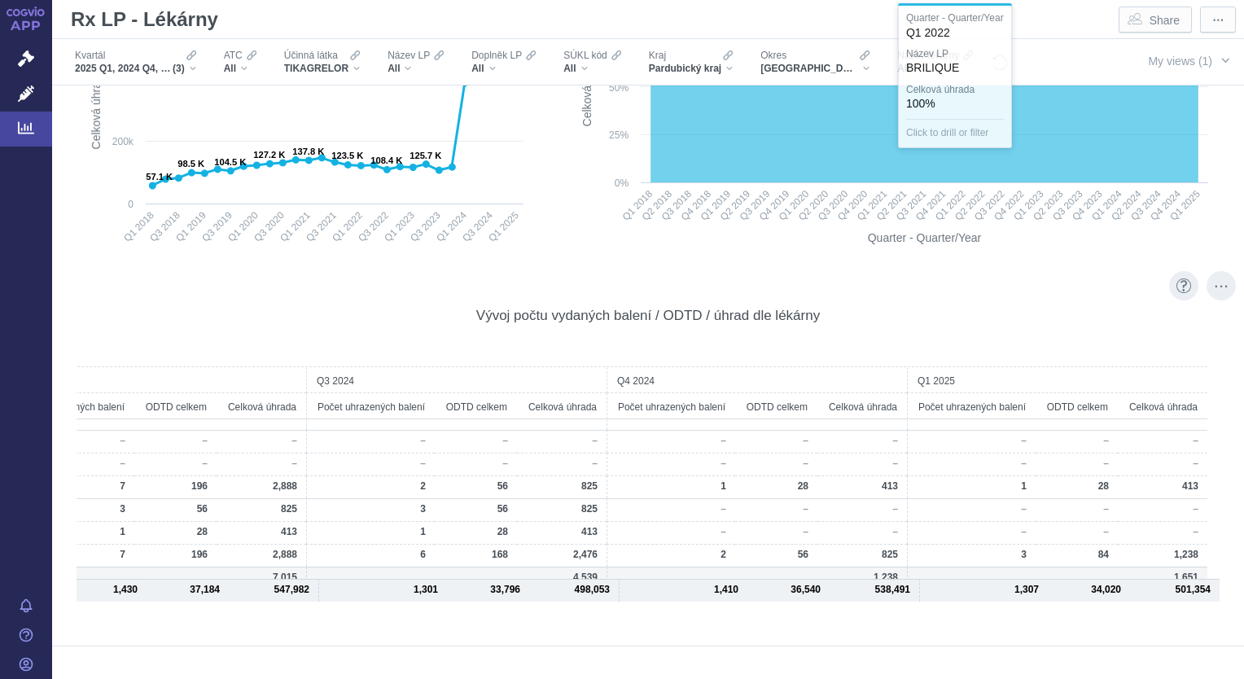
click at [1066, 59] on div "Filters" at bounding box center [1058, 61] width 101 height 45
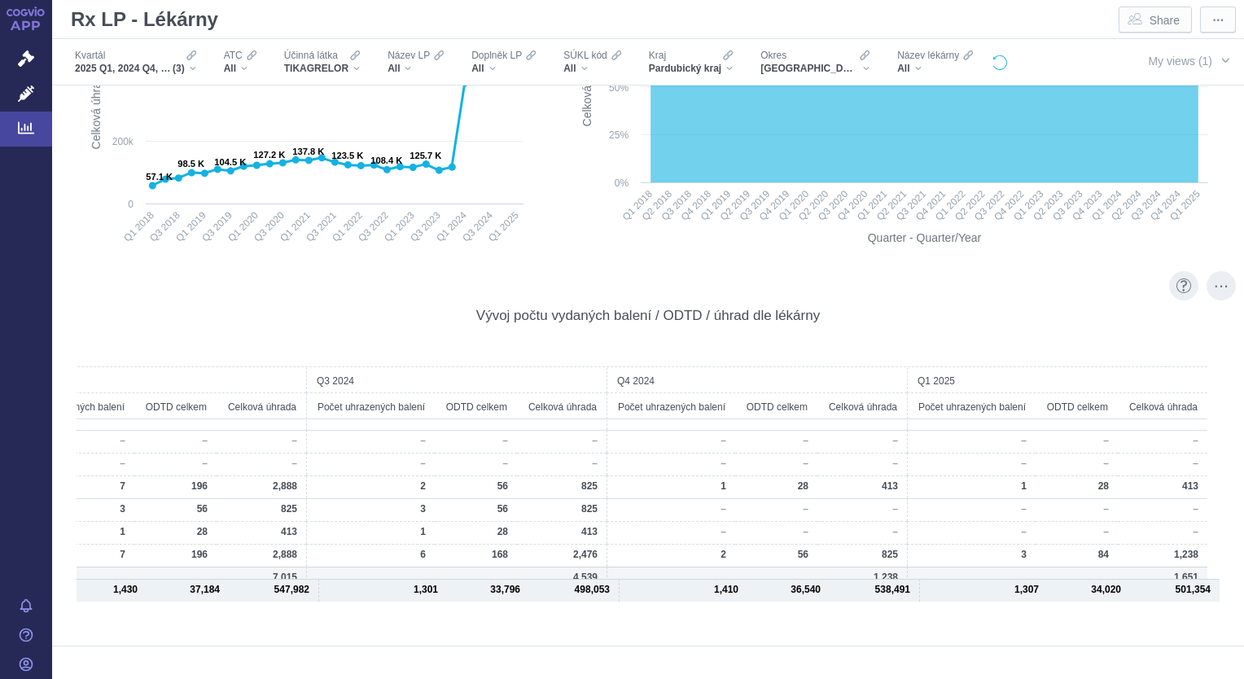
click at [991, 60] on icon "Reset all filters" at bounding box center [999, 63] width 16 height 16
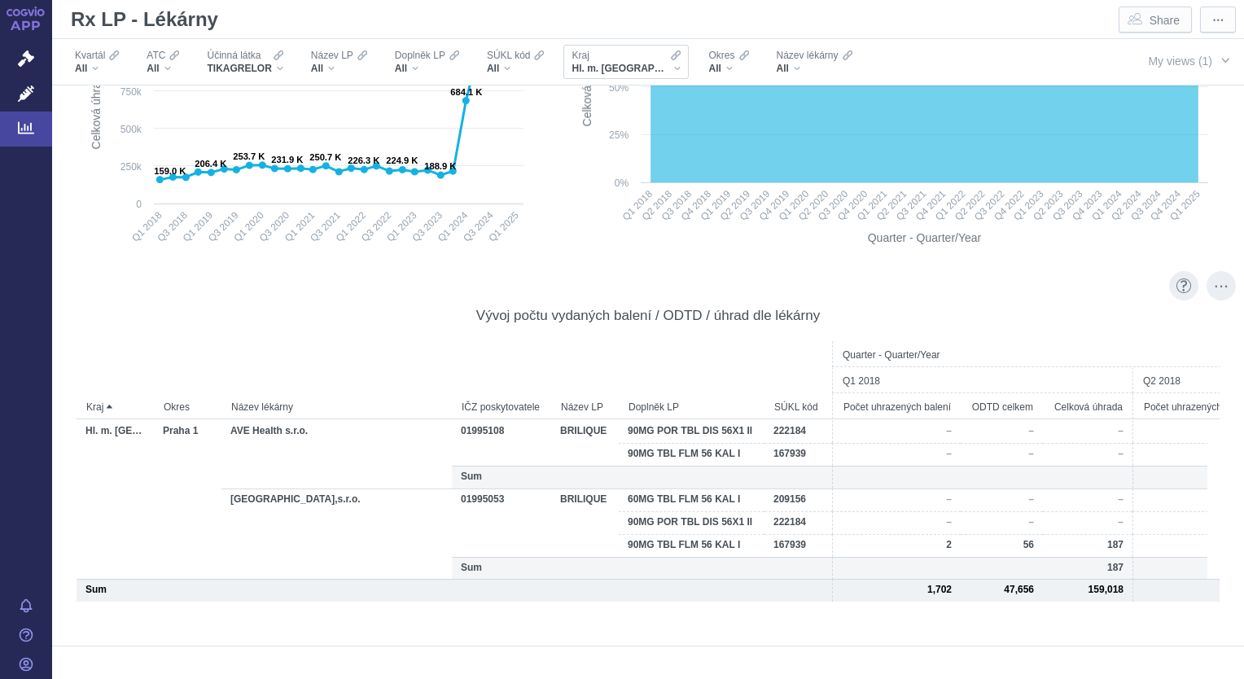
click at [635, 67] on div "Hl. m. [GEOGRAPHIC_DATA]" at bounding box center [625, 68] width 109 height 13
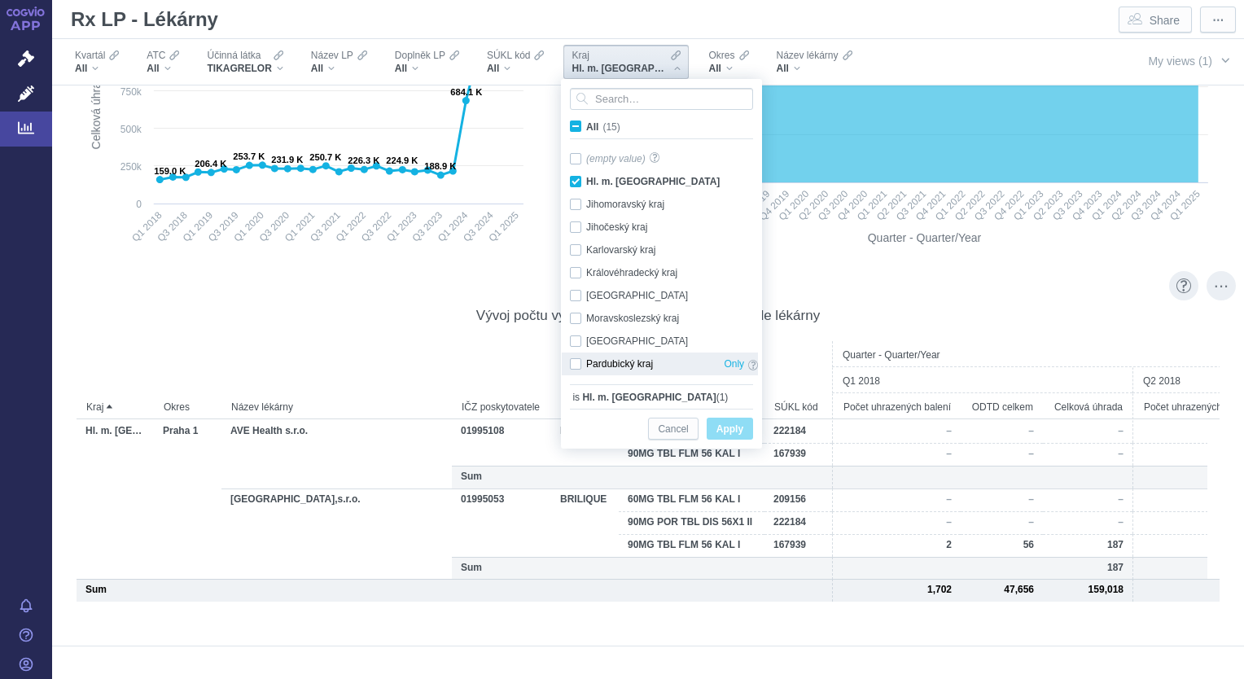
click at [578, 367] on div "Pardubický kraj Only" at bounding box center [664, 363] width 204 height 23
checkbox input "true"
click at [577, 180] on div "Hl. m. [GEOGRAPHIC_DATA] Only" at bounding box center [664, 181] width 204 height 23
checkbox input "false"
click at [732, 428] on span "Apply" at bounding box center [729, 429] width 27 height 20
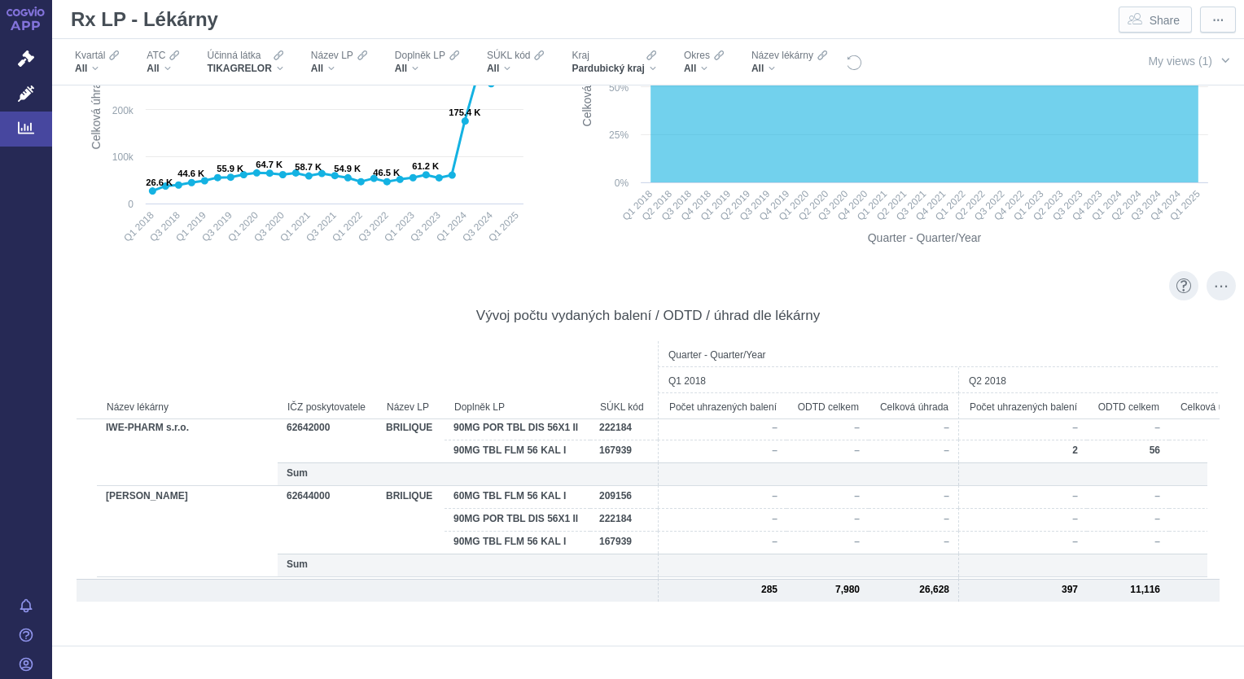
scroll to position [0, 528]
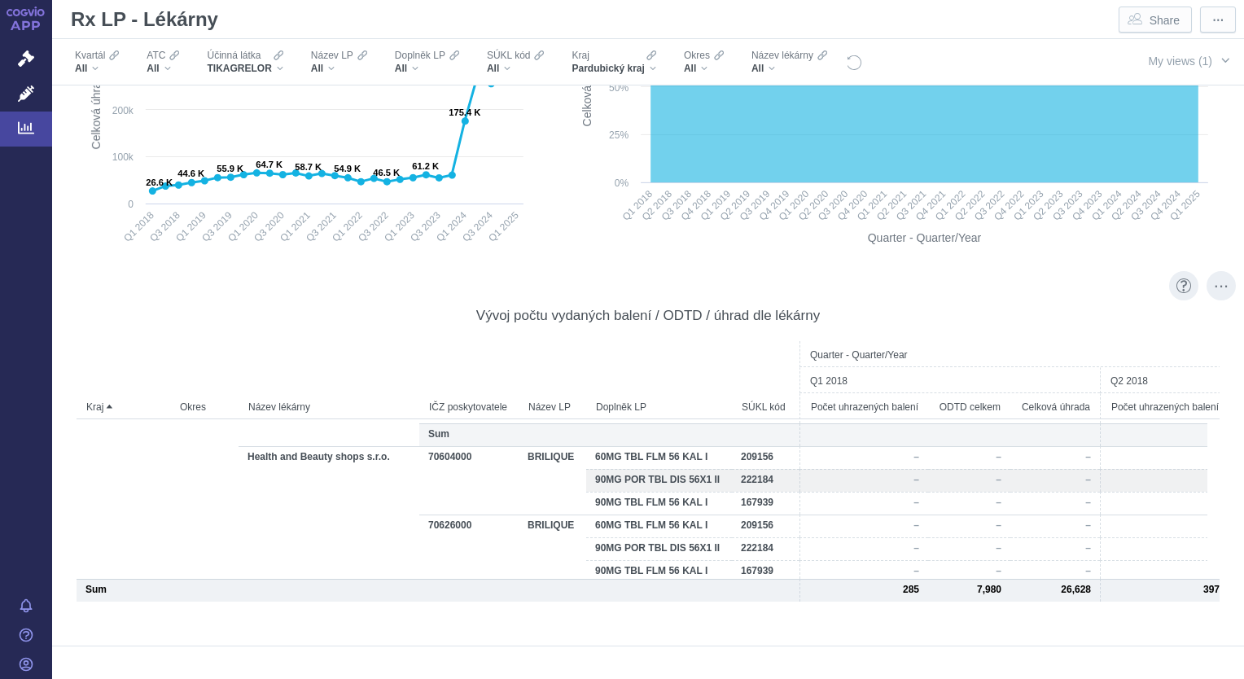
scroll to position [7729, 0]
